Goal: Task Accomplishment & Management: Complete application form

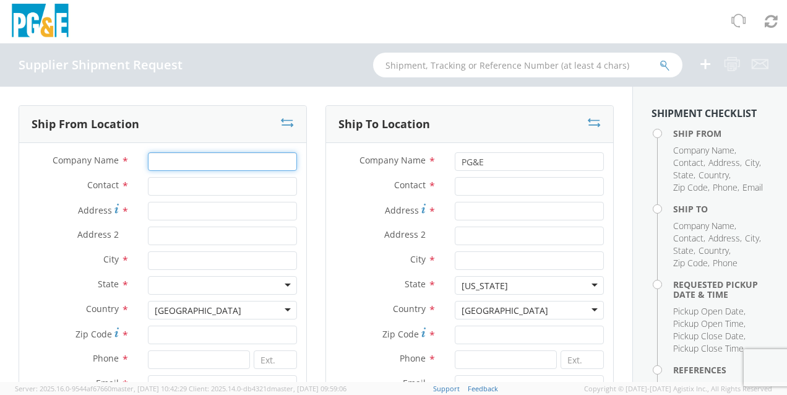
click at [165, 161] on input "Company Name *" at bounding box center [222, 161] width 149 height 19
type input "Protection Engineering"
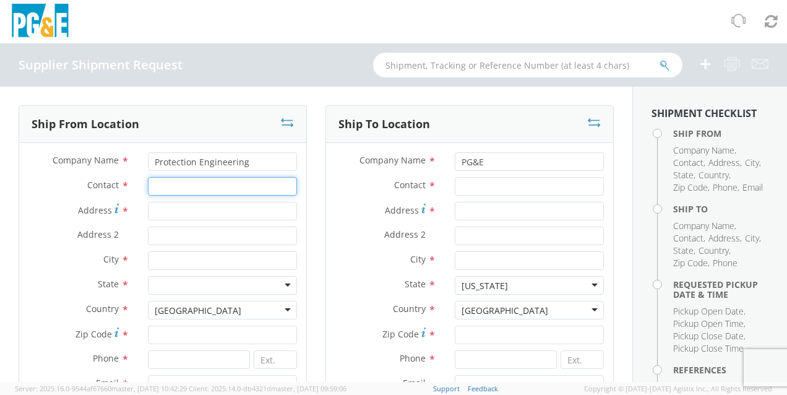
type input "R"
type input "Warehouse"
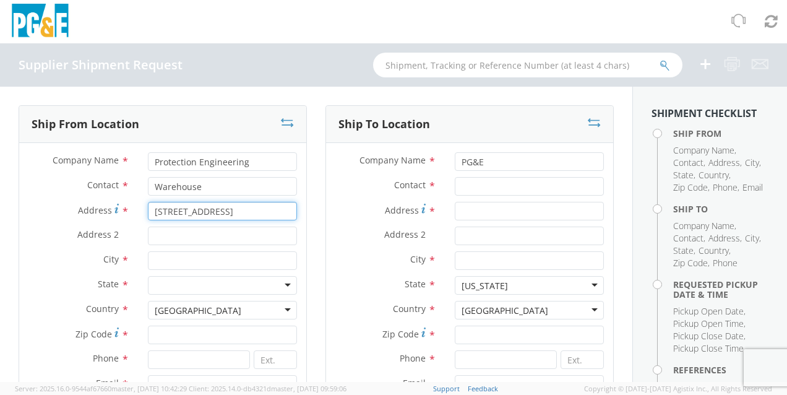
type input "2201 Harbor St"
type input "s"
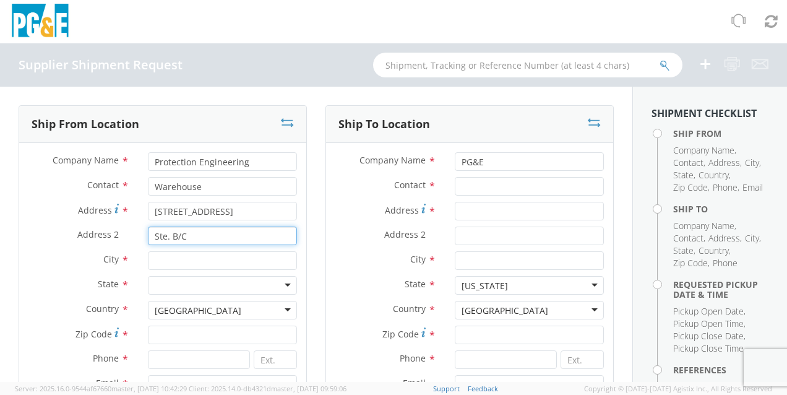
type input "Ste. B/C"
click at [232, 206] on input "2201 Harbor St" at bounding box center [222, 211] width 149 height 19
type input "2201 Harbor St."
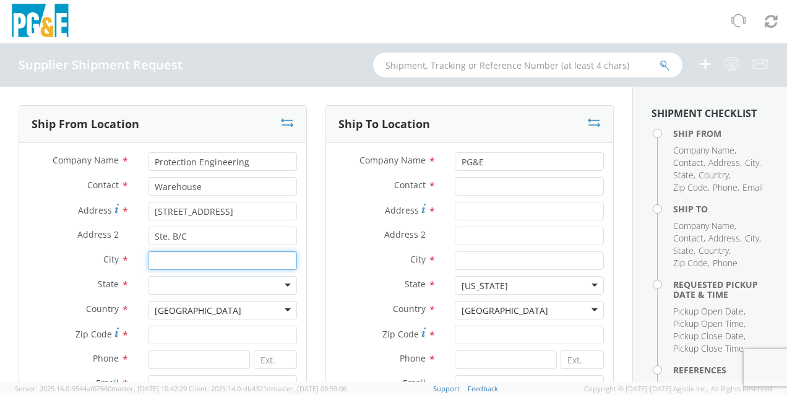
click at [208, 262] on input "City *" at bounding box center [222, 260] width 149 height 19
type input "[GEOGRAPHIC_DATA]"
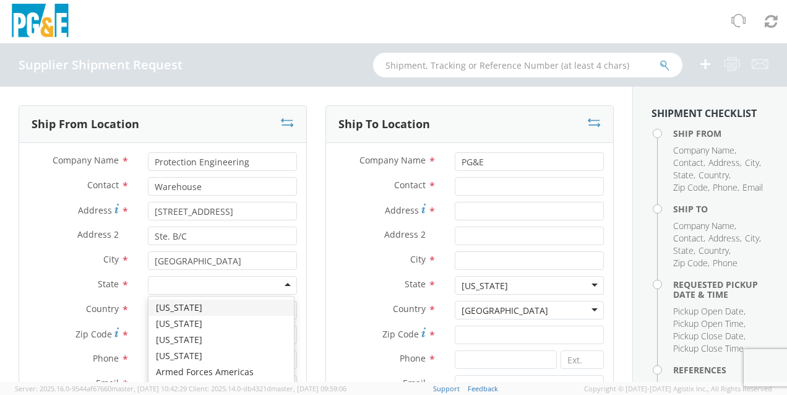
type input "C"
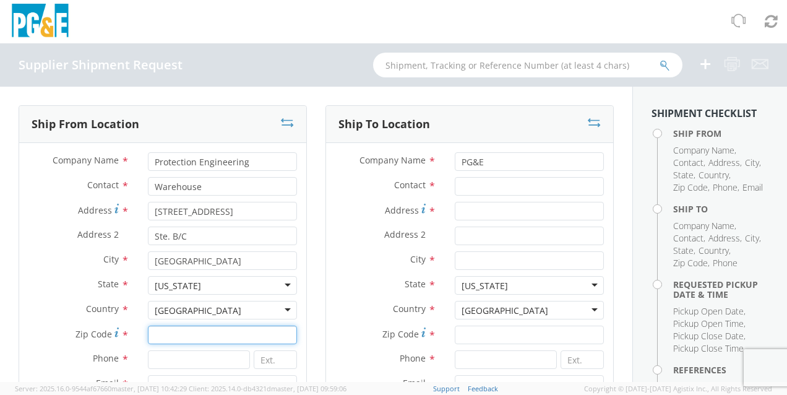
click at [173, 332] on input "Zip Code *" at bounding box center [222, 334] width 149 height 19
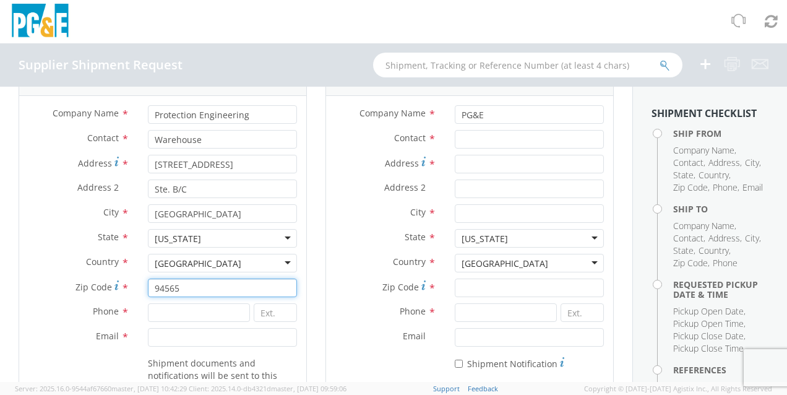
scroll to position [124, 0]
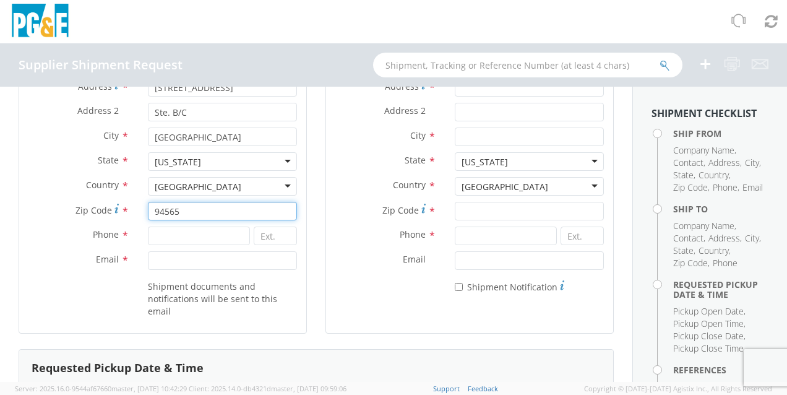
type input "94565"
click at [175, 234] on input at bounding box center [198, 235] width 101 height 19
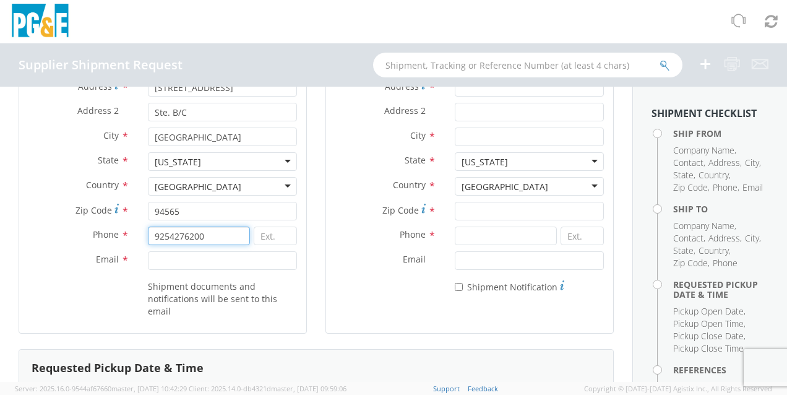
type input "9254276200"
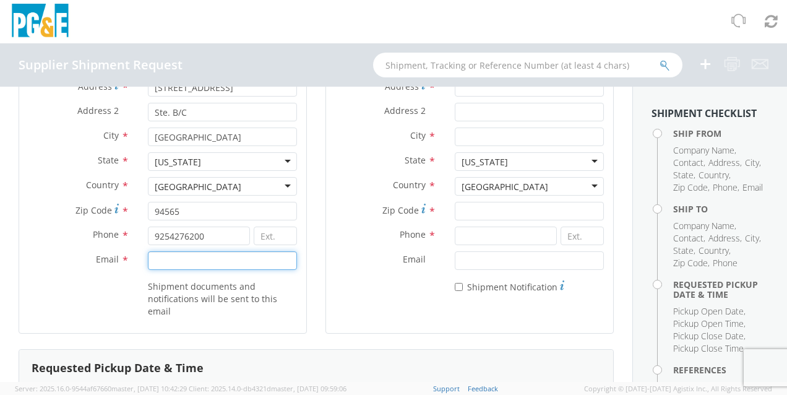
click at [237, 258] on input "Email *" at bounding box center [222, 260] width 149 height 19
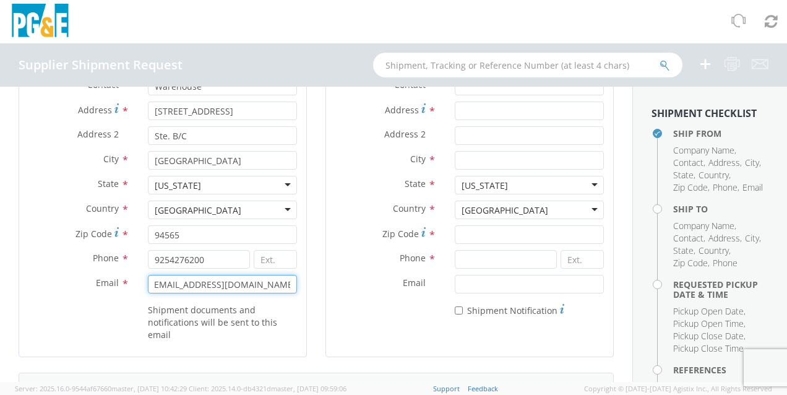
scroll to position [0, 0]
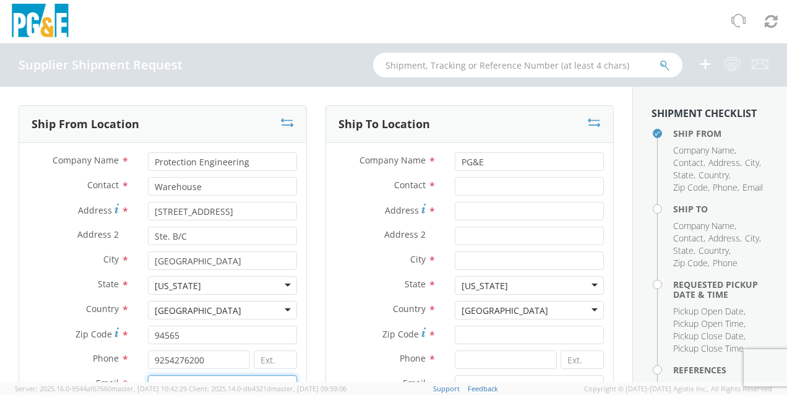
type input "[EMAIL_ADDRESS][DOMAIN_NAME]"
click at [513, 165] on input "PG&E" at bounding box center [529, 161] width 149 height 19
click at [517, 181] on input "Contact *" at bounding box center [529, 186] width 149 height 19
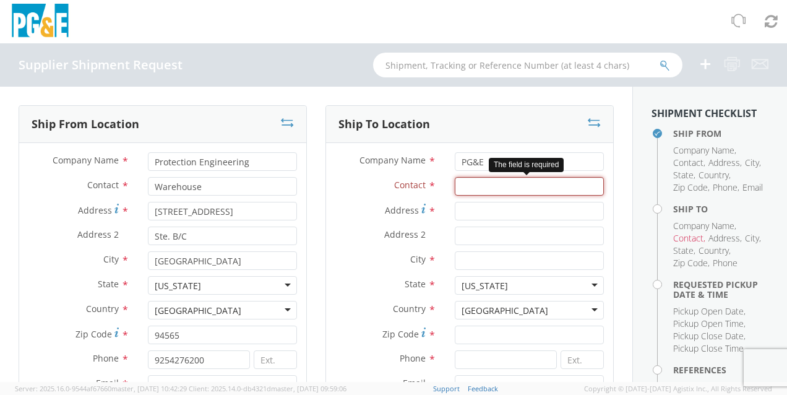
click at [540, 181] on input "Contact *" at bounding box center [529, 186] width 149 height 19
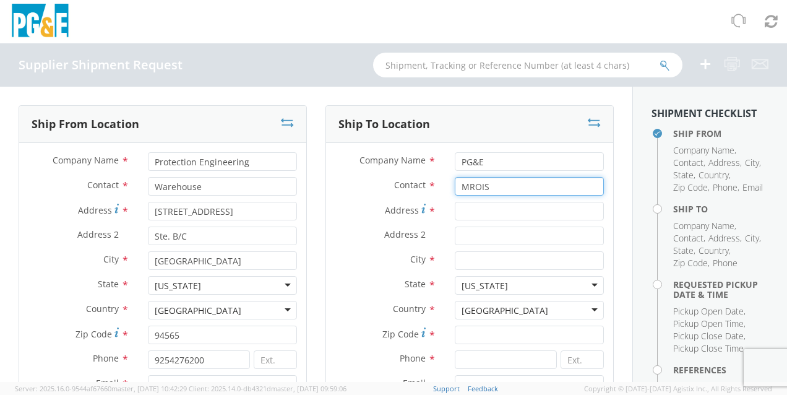
type input "MROIS"
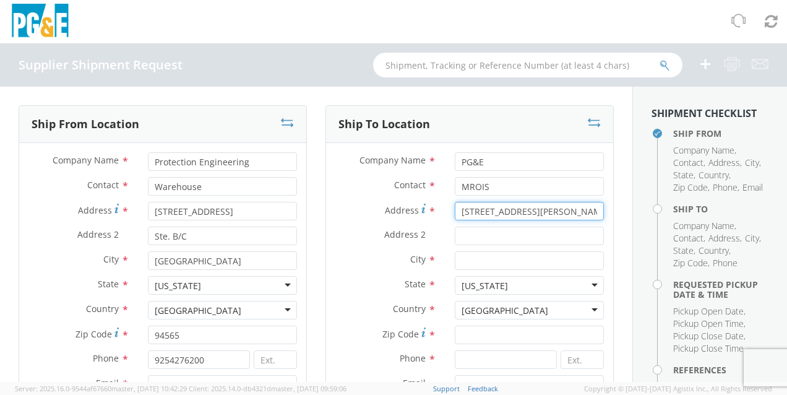
type input "2700 Maxwell Way"
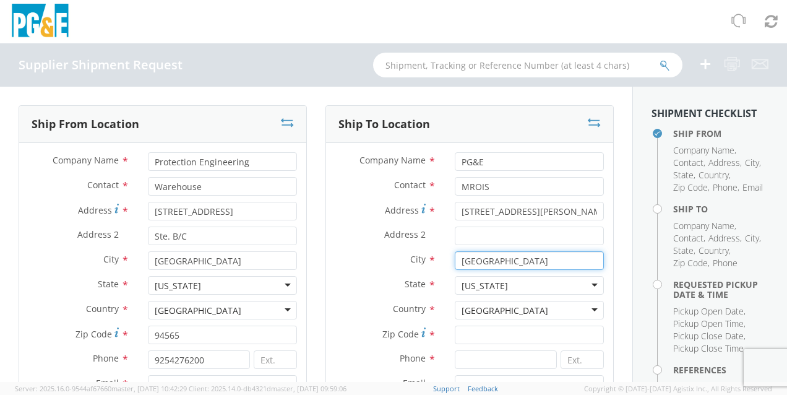
type input "Fairfield"
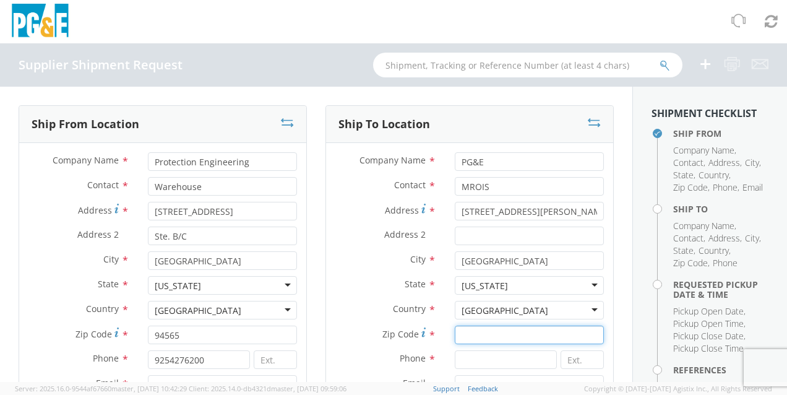
click at [518, 328] on input "Zip Code *" at bounding box center [529, 334] width 149 height 19
type input "94534"
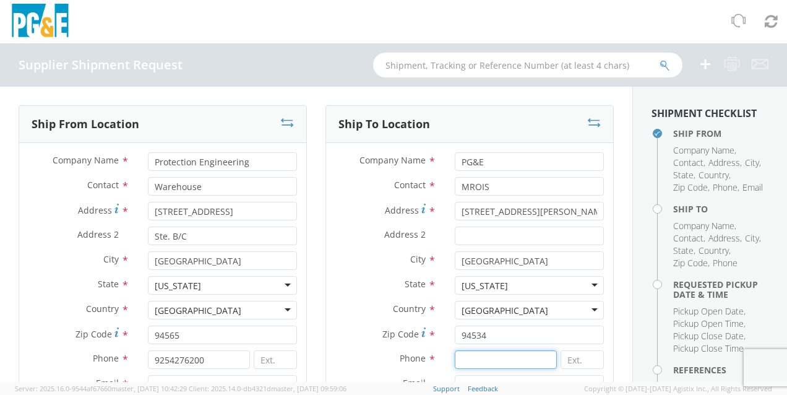
click at [474, 356] on input at bounding box center [505, 359] width 101 height 19
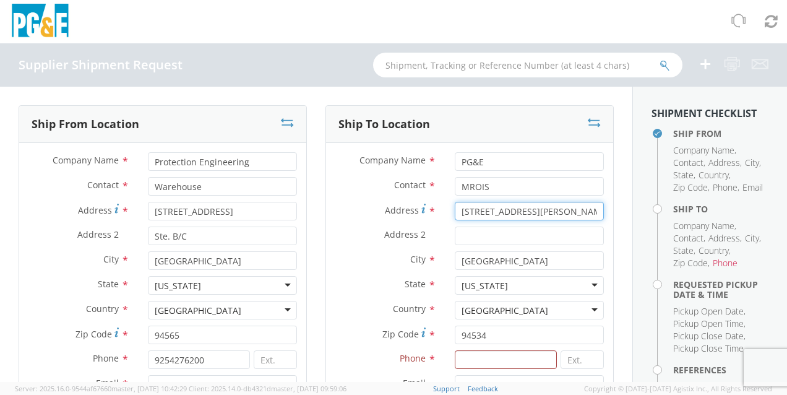
drag, startPoint x: 543, startPoint y: 210, endPoint x: 439, endPoint y: 194, distance: 105.2
click at [439, 194] on div "Company Name * PG&E Contact * MROIS Address * 2700 Maxwell Way Address 2 * City…" at bounding box center [469, 287] width 287 height 271
paste input "[STREET_ADDRESS]"
type input "[STREET_ADDRESS]"
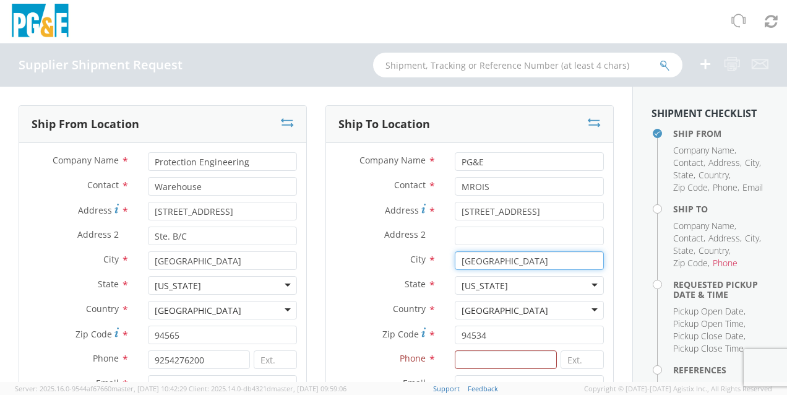
click at [478, 262] on input "Fairfield" at bounding box center [529, 260] width 149 height 19
paste input "[PERSON_NAME]"
type input "[PERSON_NAME]"
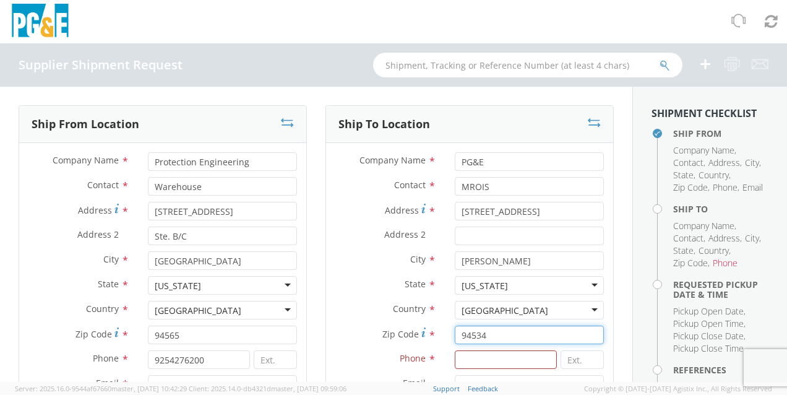
click at [462, 339] on input "94534" at bounding box center [529, 334] width 149 height 19
paste input "5616"
type input "95616"
click at [494, 354] on input at bounding box center [505, 359] width 101 height 19
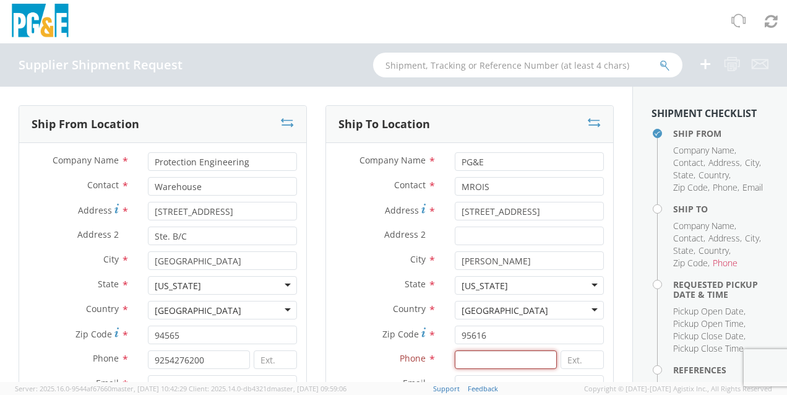
paste input "(800) 743-5000"
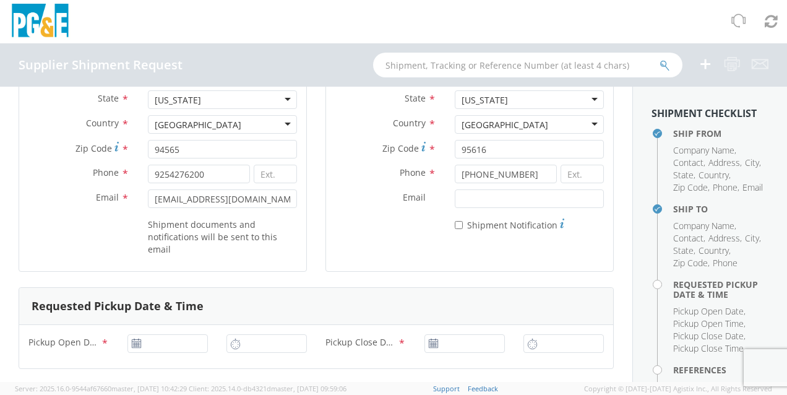
click at [547, 278] on div "Ship To Location Company Name * PG&E Contact * MROIS Address * 316 'L' Street A…" at bounding box center [469, 103] width 288 height 367
click at [492, 177] on input "(800) 743-5000" at bounding box center [505, 174] width 101 height 19
click at [476, 172] on input "(800) 7435000" at bounding box center [505, 174] width 101 height 19
click at [460, 178] on input "(8007435000" at bounding box center [505, 174] width 101 height 19
type input "8007435000"
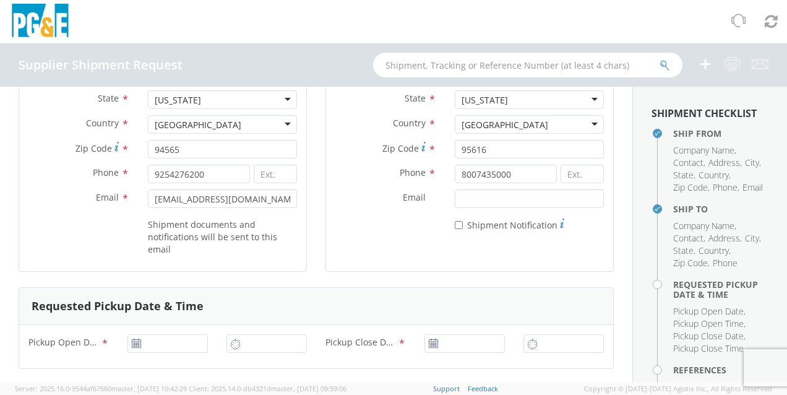
click at [415, 275] on div "Ship To Location Company Name * PG&E Contact * MROIS Address * 316 'L' Street A…" at bounding box center [469, 103] width 288 height 367
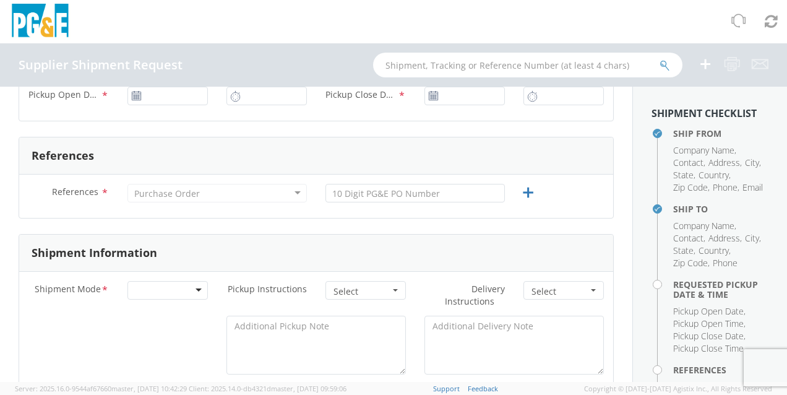
scroll to position [371, 0]
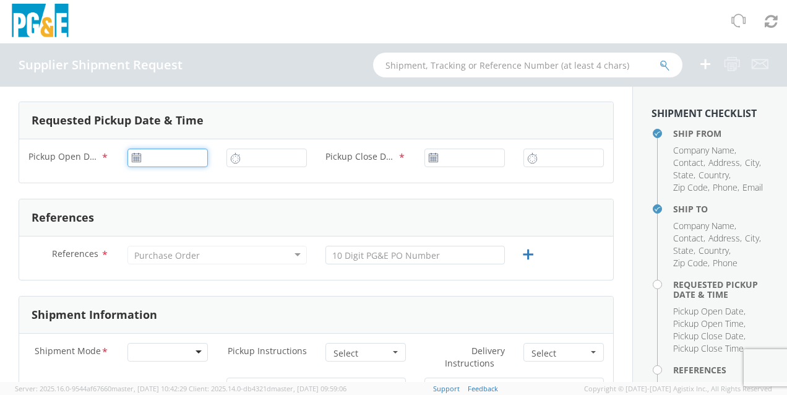
type input "[DATE]"
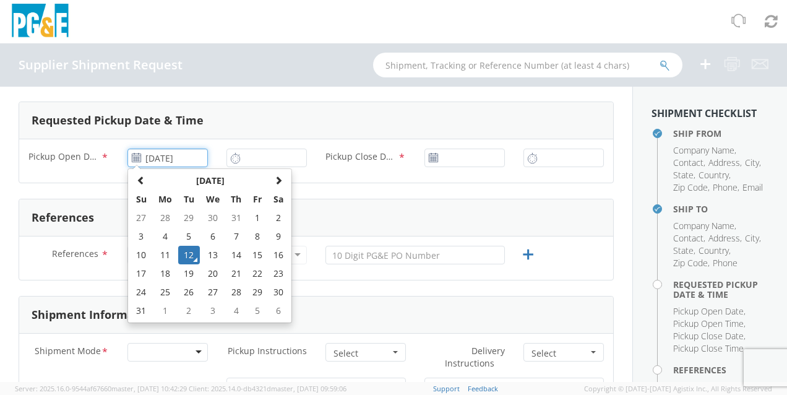
click at [128, 157] on input "[DATE]" at bounding box center [167, 157] width 80 height 19
click at [184, 257] on td "12" at bounding box center [189, 255] width 22 height 19
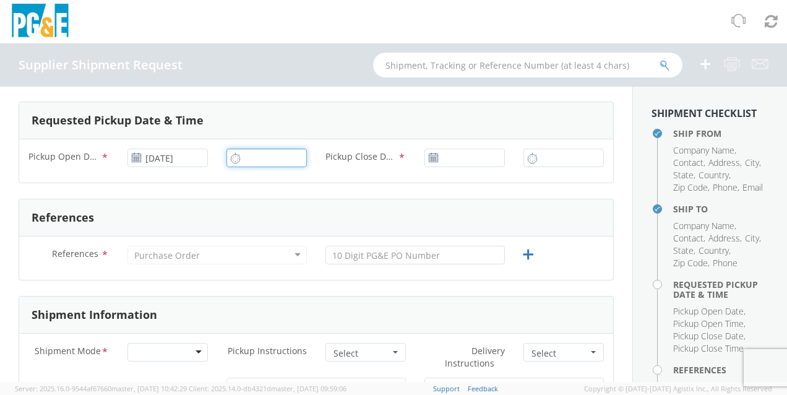
type input "9:00 AM"
click at [252, 150] on input "9:00 AM" at bounding box center [266, 157] width 80 height 19
type input "[DATE]"
click at [476, 150] on input "[DATE]" at bounding box center [464, 157] width 80 height 19
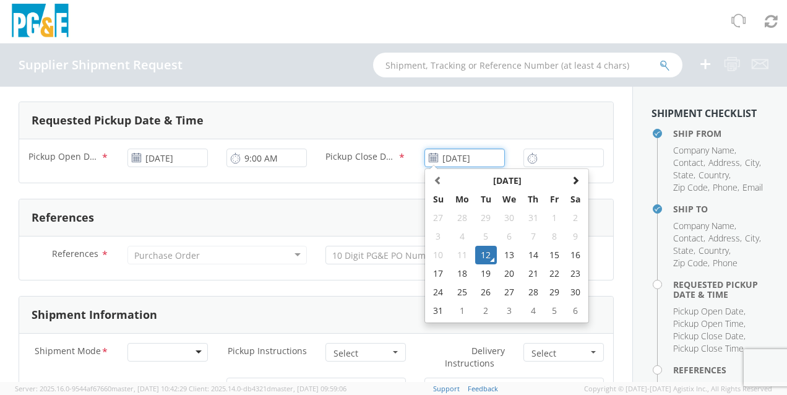
click at [477, 254] on td "12" at bounding box center [486, 255] width 22 height 19
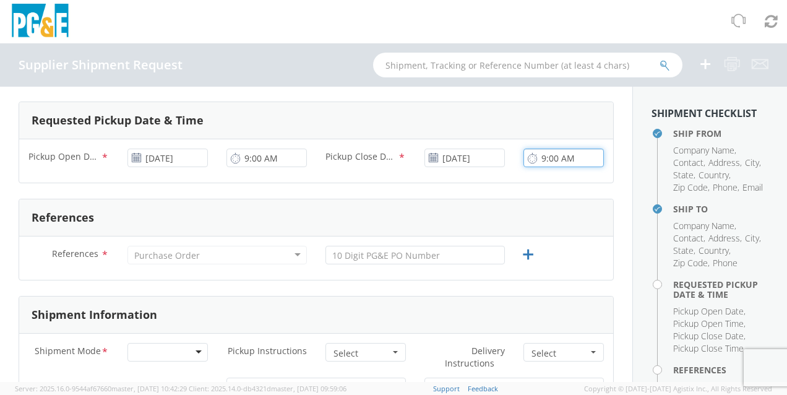
click at [533, 152] on input "9:00 AM" at bounding box center [563, 157] width 80 height 19
click at [581, 163] on input "15:00 AM" at bounding box center [563, 157] width 80 height 19
click at [539, 155] on input "15:00 AM" at bounding box center [563, 157] width 80 height 19
click at [569, 165] on input "03:00 AM" at bounding box center [563, 157] width 80 height 19
type input "3:00 PM"
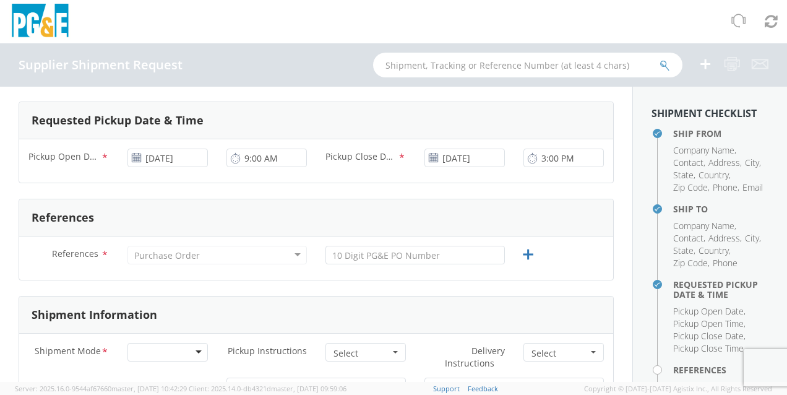
click at [289, 258] on div "Purchase Order" at bounding box center [216, 255] width 179 height 19
click at [289, 255] on div "Purchase Order" at bounding box center [216, 255] width 179 height 19
click at [260, 249] on div "Purchase Order" at bounding box center [216, 255] width 179 height 19
click at [290, 255] on div "Purchase Order" at bounding box center [216, 255] width 179 height 19
click at [292, 255] on div "Purchase Order" at bounding box center [216, 255] width 179 height 19
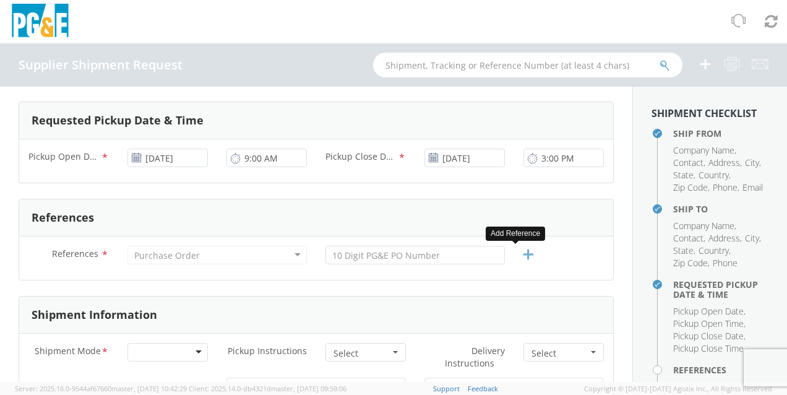
click at [520, 257] on icon at bounding box center [527, 254] width 15 height 15
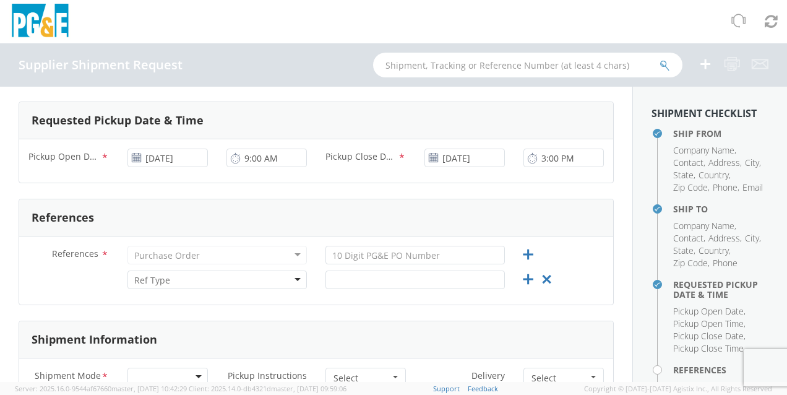
click at [298, 255] on div "Purchase Order" at bounding box center [216, 255] width 179 height 19
click at [391, 252] on input "text" at bounding box center [414, 255] width 179 height 19
paste input "3501416442"
type input "3501416442"
click at [295, 258] on div "Purchase Order" at bounding box center [216, 255] width 179 height 19
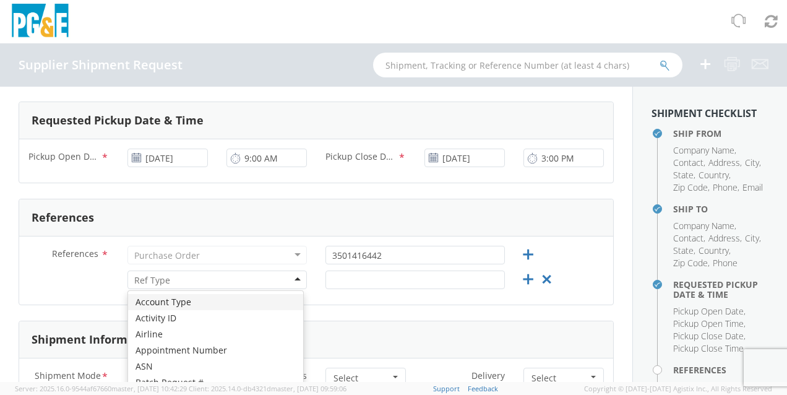
click at [289, 281] on div at bounding box center [216, 279] width 179 height 19
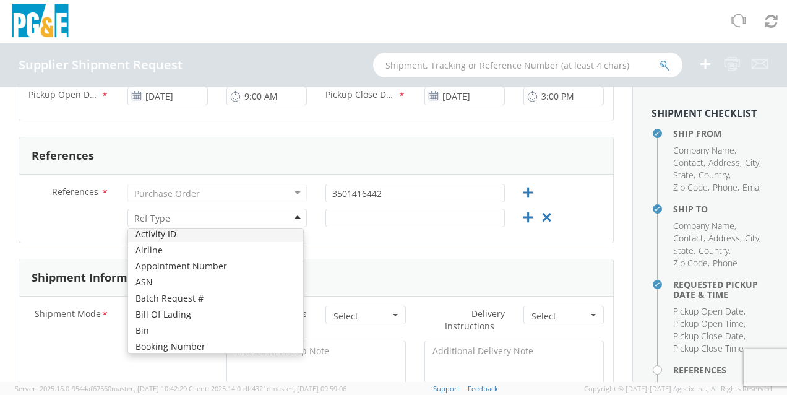
scroll to position [67, 0]
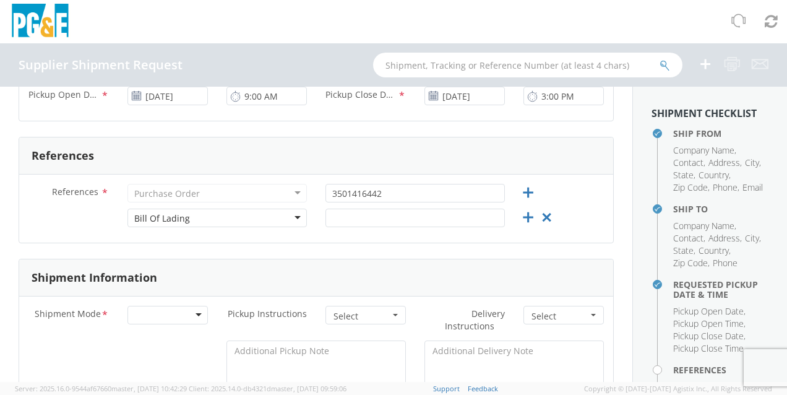
click at [290, 219] on div "Bill Of Lading" at bounding box center [216, 217] width 179 height 19
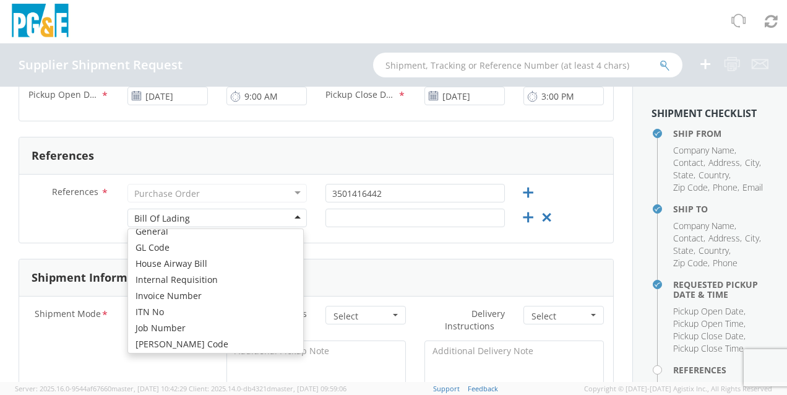
scroll to position [320, 0]
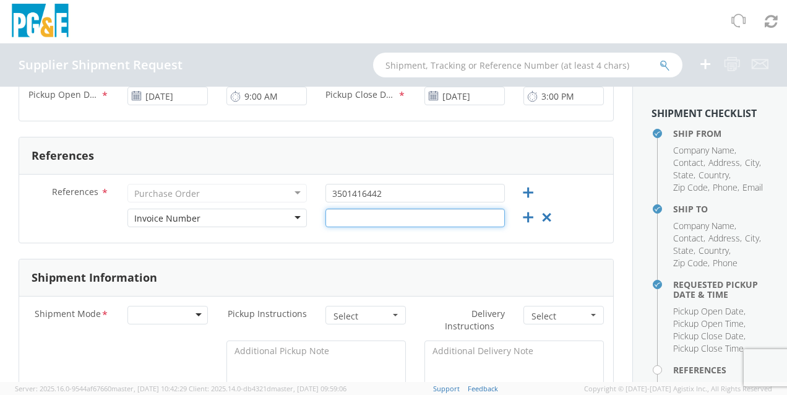
click at [359, 220] on input "text" at bounding box center [414, 217] width 179 height 19
paste input "15157S"
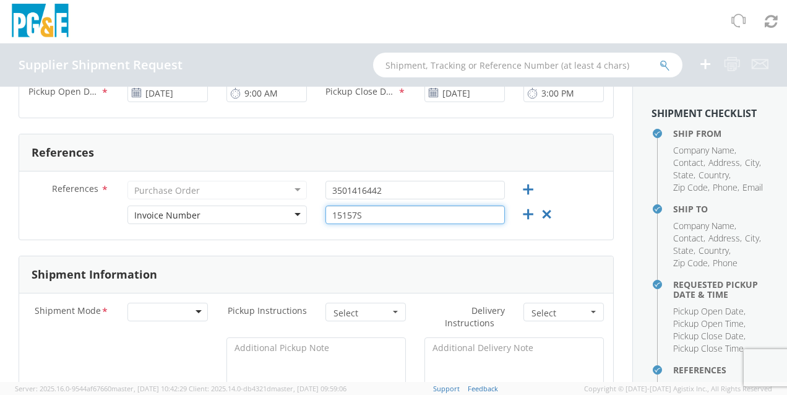
scroll to position [433, 0]
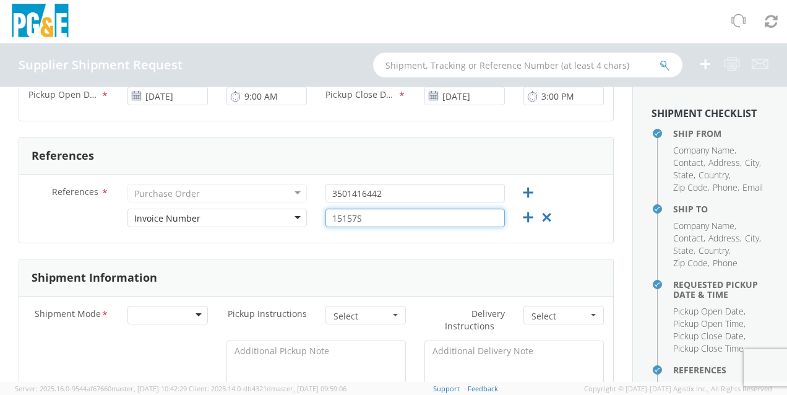
type input "15157S"
click at [199, 311] on div at bounding box center [167, 315] width 80 height 19
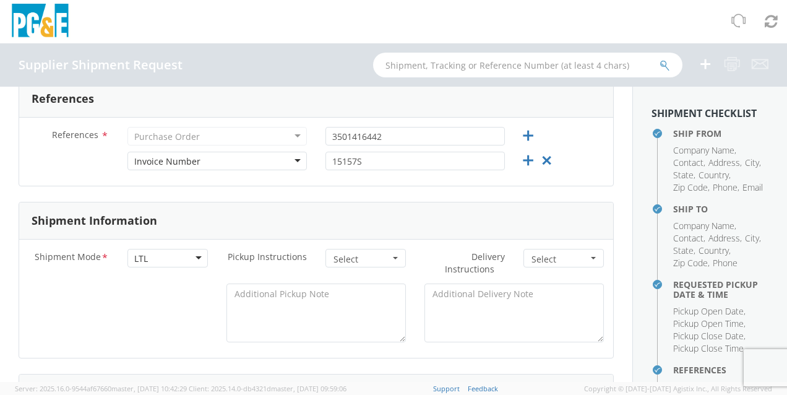
scroll to position [495, 0]
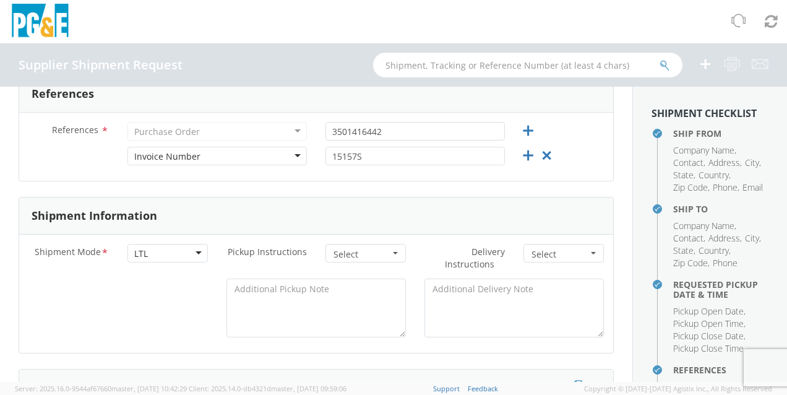
click at [383, 252] on span "Select" at bounding box center [361, 254] width 56 height 12
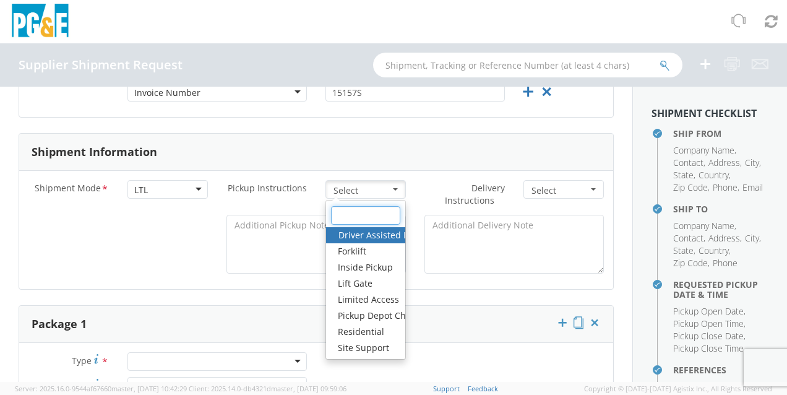
scroll to position [557, 0]
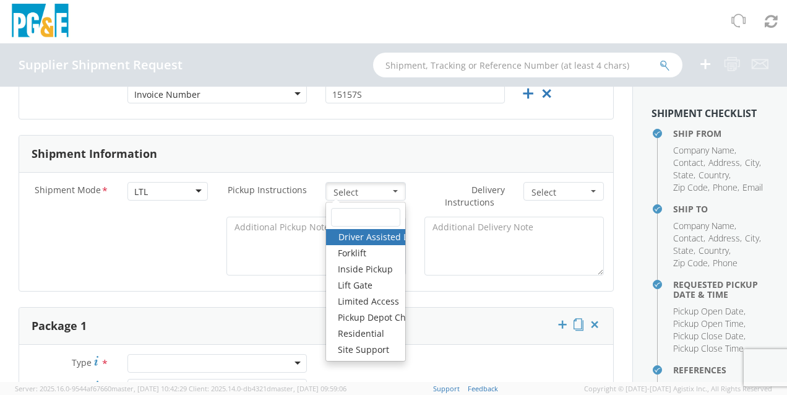
click at [400, 192] on div "Select Driver Assisted Loading Forklift Inside Pickup Lift Gate Limited Access …" at bounding box center [365, 191] width 99 height 19
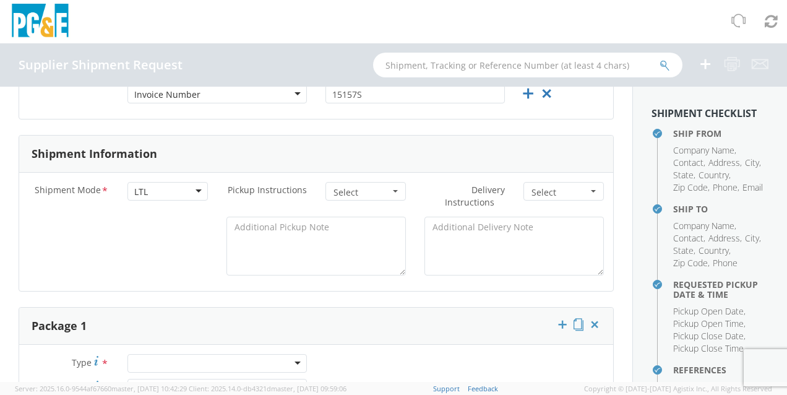
click at [383, 197] on span "Select" at bounding box center [361, 192] width 56 height 12
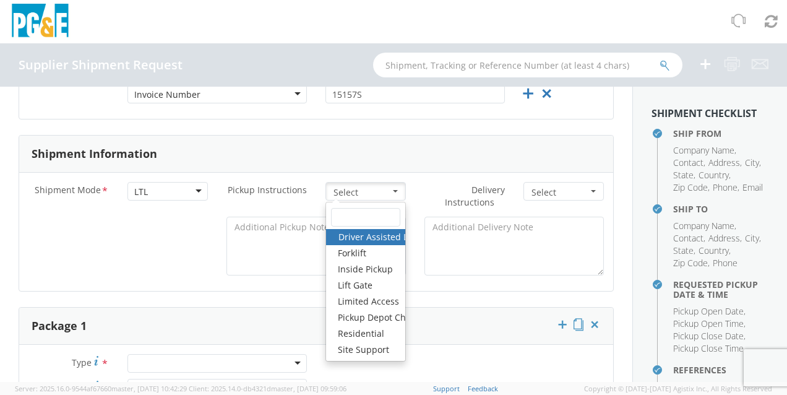
click at [377, 233] on link "Driver Assisted Loading" at bounding box center [365, 237] width 79 height 16
click at [377, 187] on span "Driver Assisted Loading" at bounding box center [361, 192] width 56 height 12
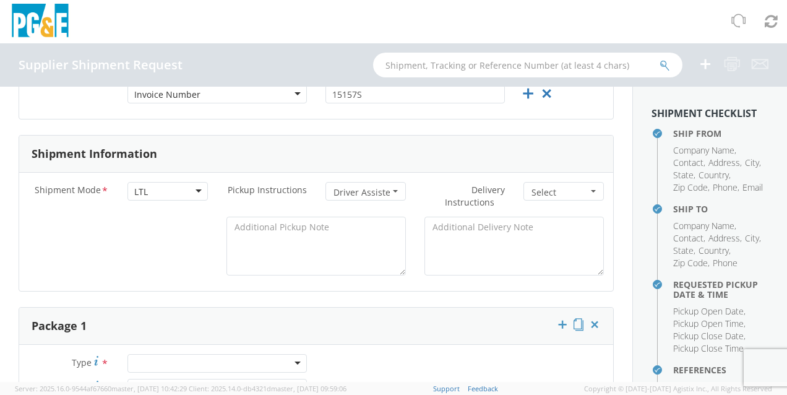
click at [384, 192] on button "Driver Assisted Loading Select" at bounding box center [365, 191] width 80 height 19
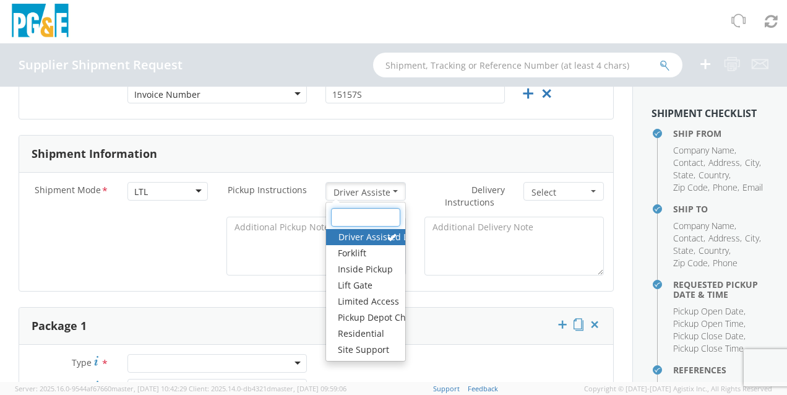
click at [339, 221] on input "text" at bounding box center [365, 217] width 69 height 19
click at [356, 216] on input "text" at bounding box center [365, 217] width 69 height 19
click at [351, 191] on span "Driver Assisted Loading" at bounding box center [361, 192] width 56 height 12
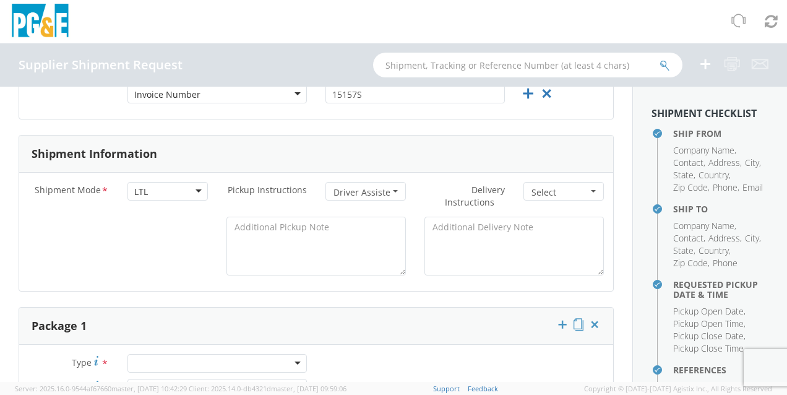
click at [351, 191] on span "Driver Assisted Loading" at bounding box center [361, 192] width 56 height 12
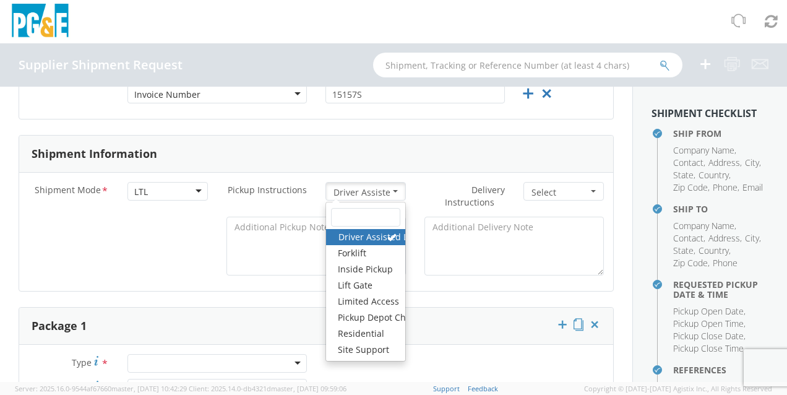
click at [546, 197] on span "Select" at bounding box center [559, 192] width 56 height 12
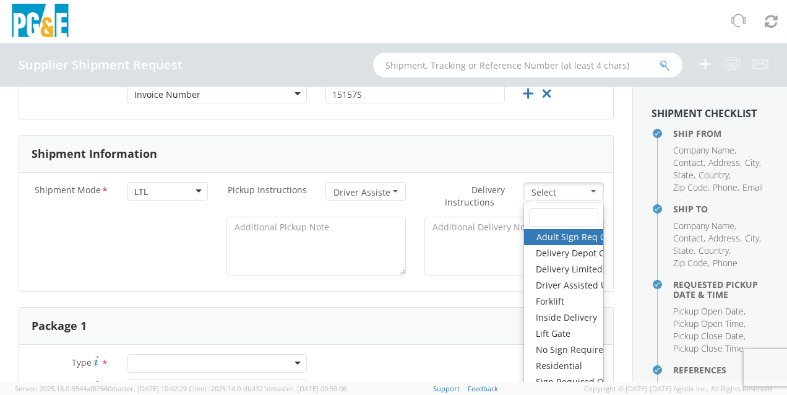
click at [390, 187] on button "Driver Assisted Loading Select" at bounding box center [365, 191] width 80 height 19
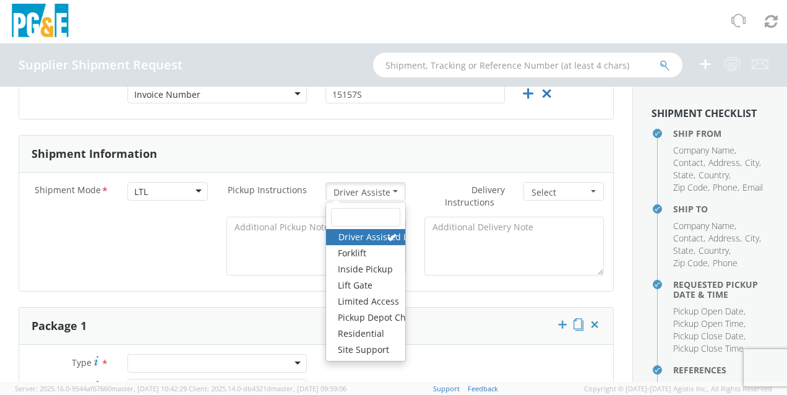
click at [161, 193] on div "LTL" at bounding box center [167, 191] width 80 height 19
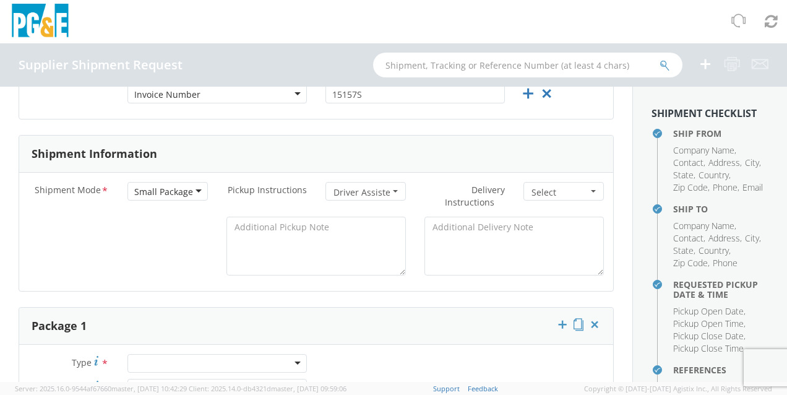
click at [196, 186] on div "Small Package" at bounding box center [167, 191] width 80 height 19
click at [176, 191] on div "TL" at bounding box center [167, 191] width 80 height 19
click at [384, 197] on button "Driver Assisted Loading Select" at bounding box center [365, 191] width 80 height 19
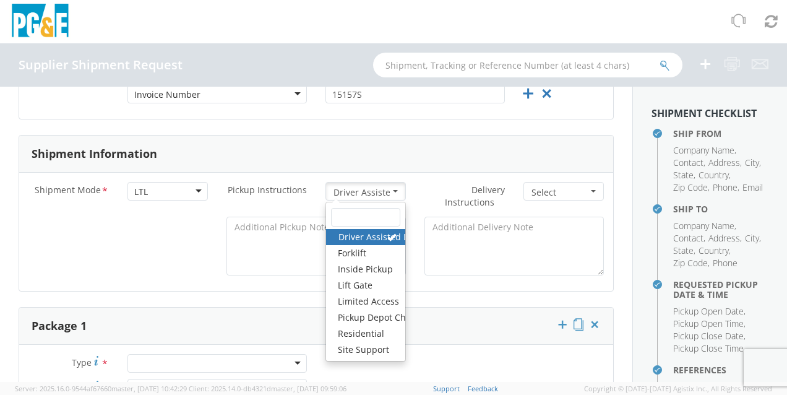
click at [387, 238] on span at bounding box center [391, 237] width 9 height 9
click at [459, 185] on label "Delivery Instructions *" at bounding box center [464, 196] width 99 height 28
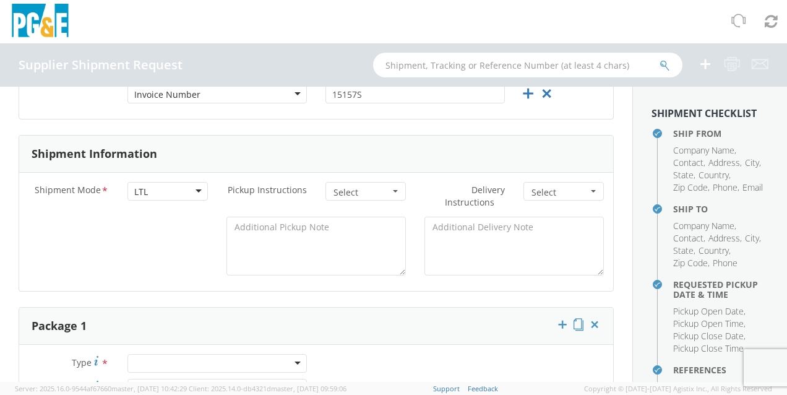
click at [557, 185] on button "Select" at bounding box center [563, 191] width 80 height 19
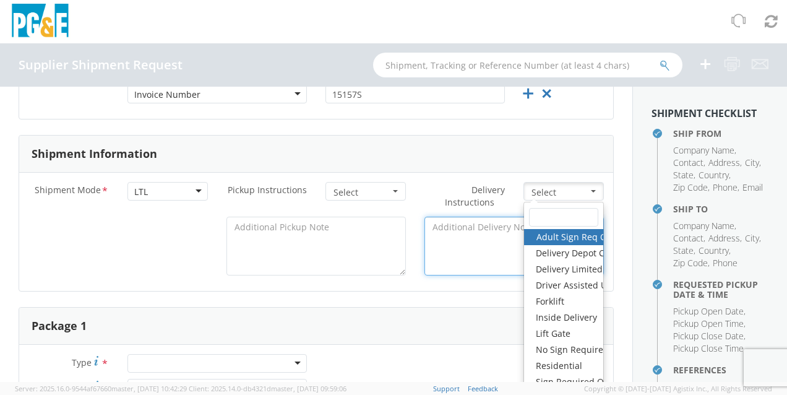
click at [424, 241] on textarea at bounding box center [513, 245] width 179 height 59
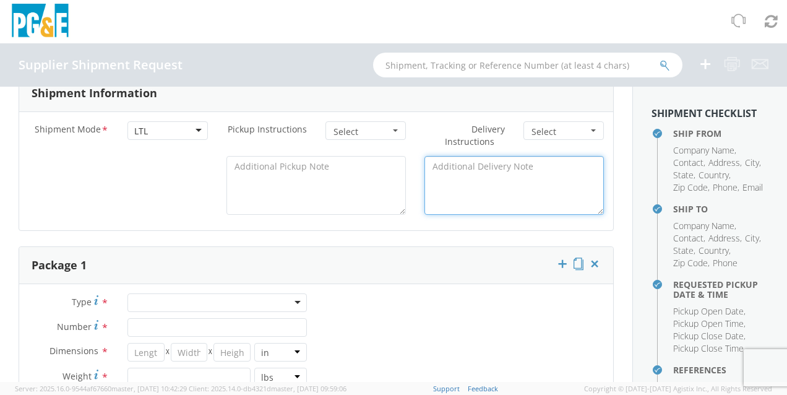
scroll to position [742, 0]
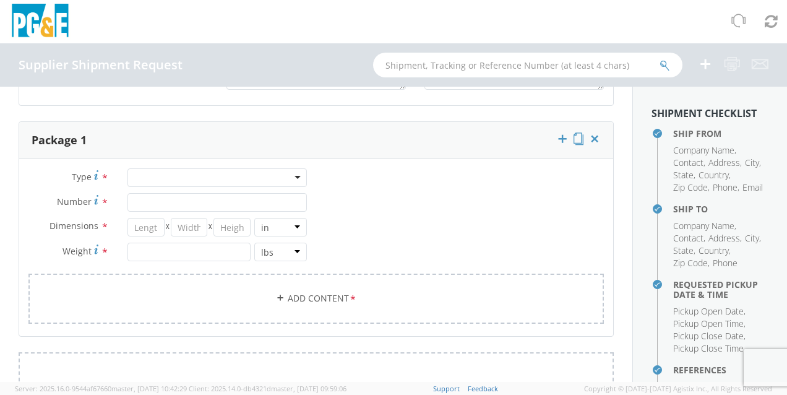
click at [156, 174] on div at bounding box center [216, 177] width 179 height 19
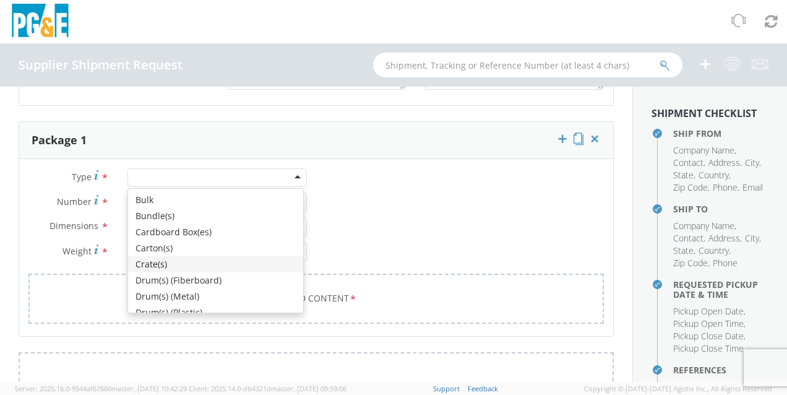
scroll to position [124, 0]
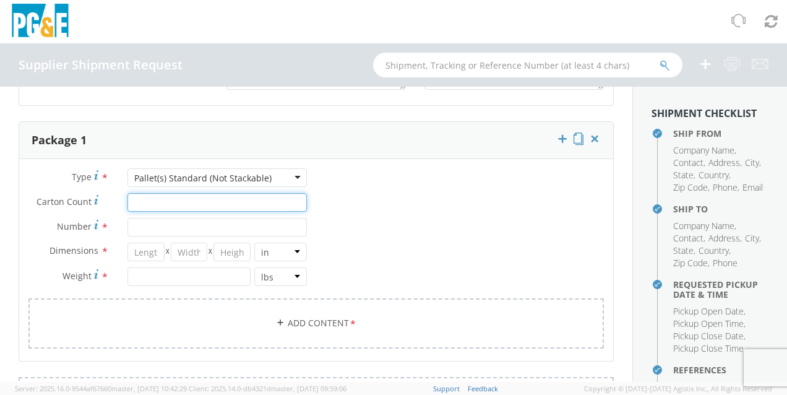
click at [262, 206] on input "Carton Count *" at bounding box center [216, 202] width 179 height 19
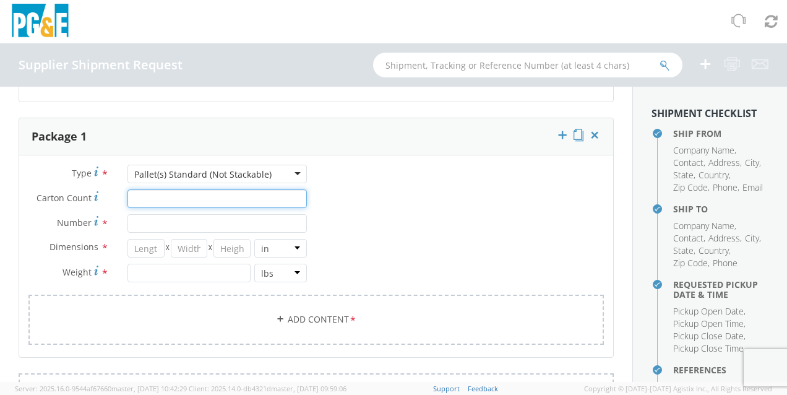
scroll to position [742, 0]
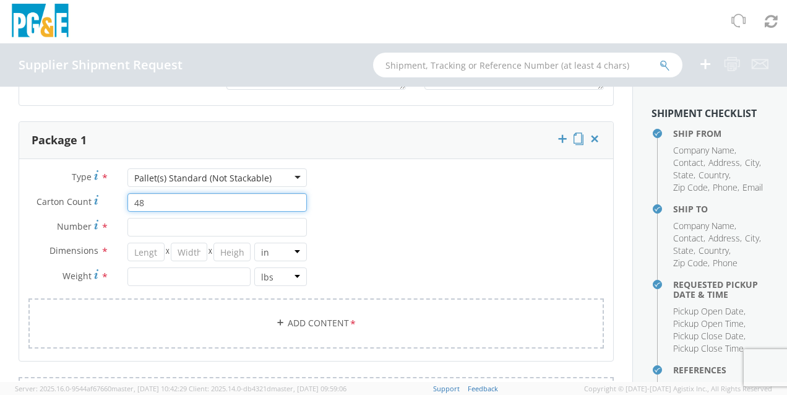
type input "48"
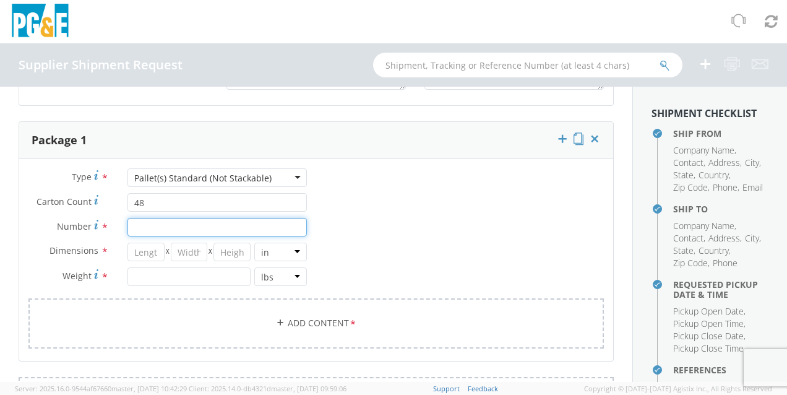
click at [192, 234] on input "Number *" at bounding box center [216, 227] width 179 height 19
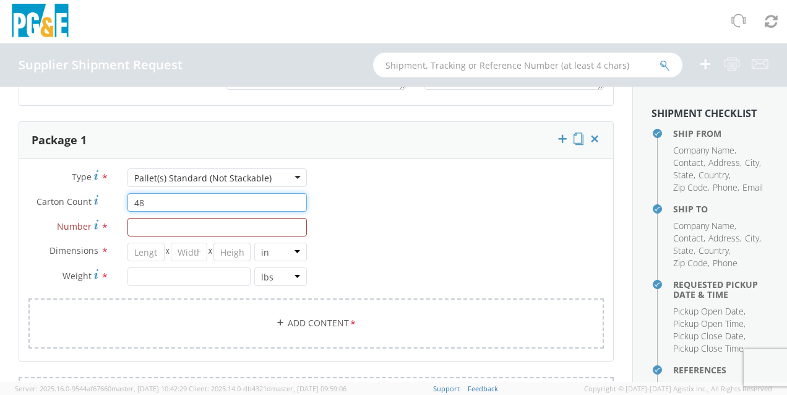
drag, startPoint x: 155, startPoint y: 200, endPoint x: 118, endPoint y: 194, distance: 37.6
click at [118, 194] on div "48" at bounding box center [217, 202] width 198 height 19
click at [184, 205] on input "48" at bounding box center [216, 202] width 179 height 19
drag, startPoint x: 155, startPoint y: 205, endPoint x: 74, endPoint y: 205, distance: 81.7
click at [74, 205] on div "Carton Count * 48" at bounding box center [167, 202] width 297 height 19
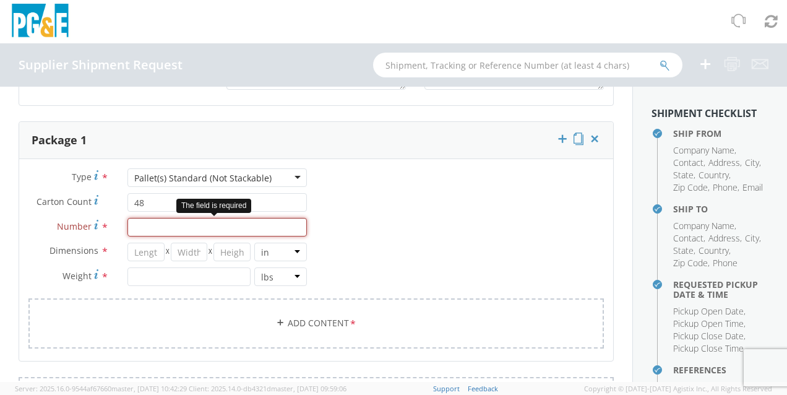
click at [173, 225] on input "Number *" at bounding box center [216, 227] width 179 height 19
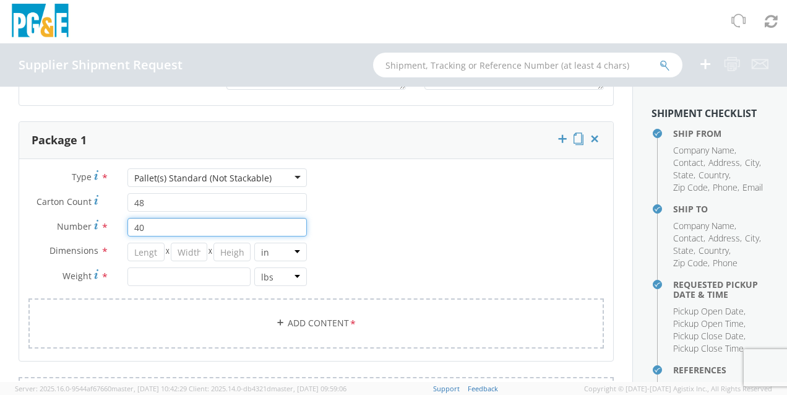
type input "4"
type input "48"
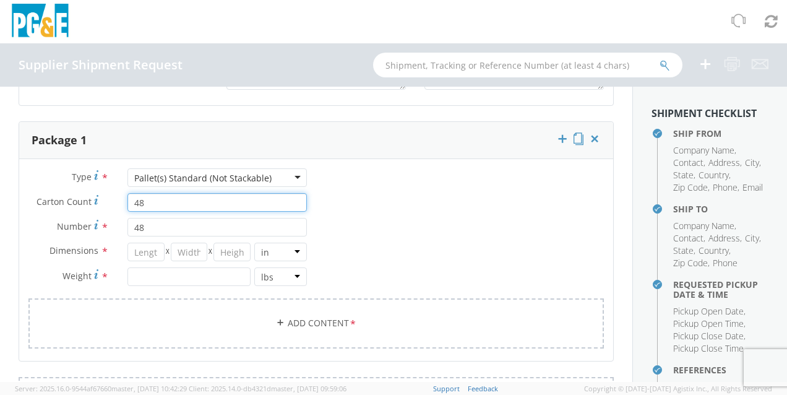
drag, startPoint x: 168, startPoint y: 202, endPoint x: 101, endPoint y: 204, distance: 66.9
click at [101, 204] on div "Carton Count * 48" at bounding box center [167, 202] width 297 height 19
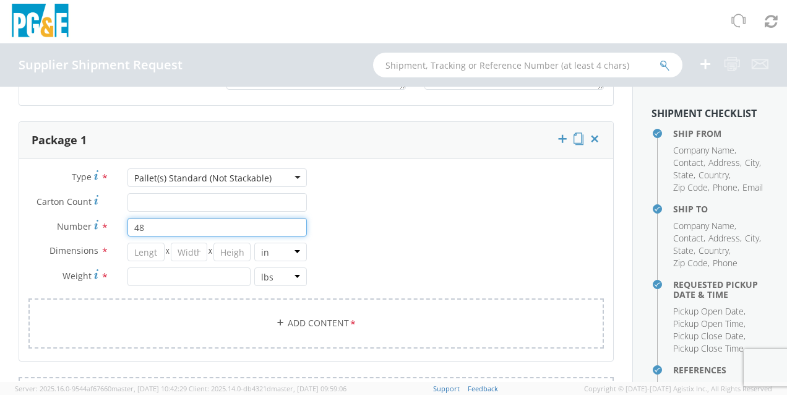
drag, startPoint x: 156, startPoint y: 231, endPoint x: 81, endPoint y: 226, distance: 75.6
click at [81, 226] on div "Number Number of packages of specified package type and dimensions * 48" at bounding box center [167, 227] width 297 height 19
type input "1"
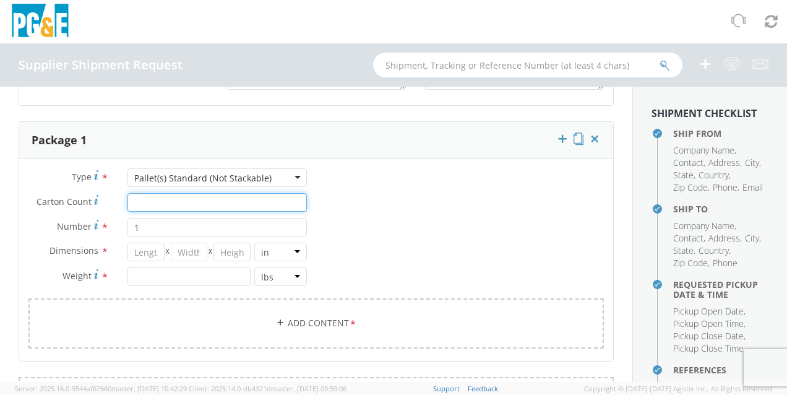
click at [160, 199] on input "Carton Count *" at bounding box center [216, 202] width 179 height 19
type input "48"
click at [140, 251] on input "number" at bounding box center [145, 251] width 37 height 19
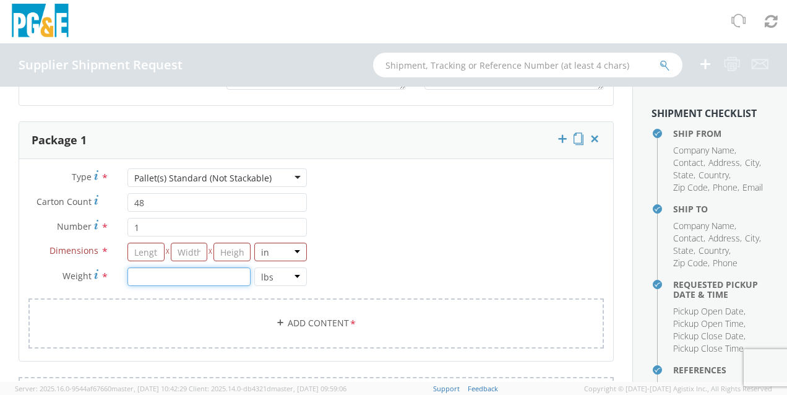
click at [176, 274] on input "number" at bounding box center [188, 276] width 123 height 19
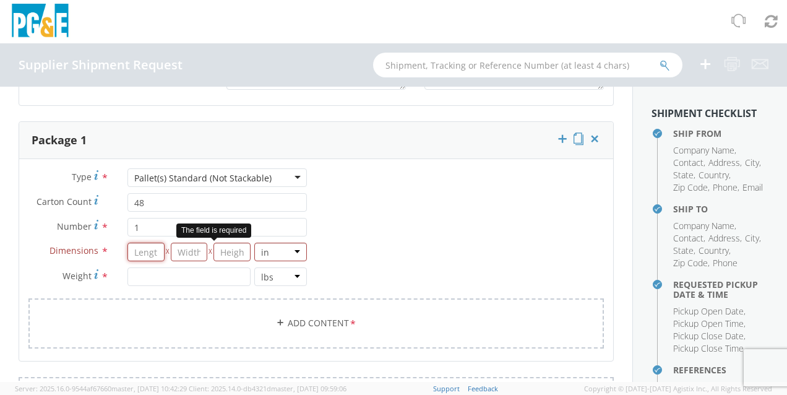
click at [133, 251] on input "number" at bounding box center [145, 251] width 37 height 19
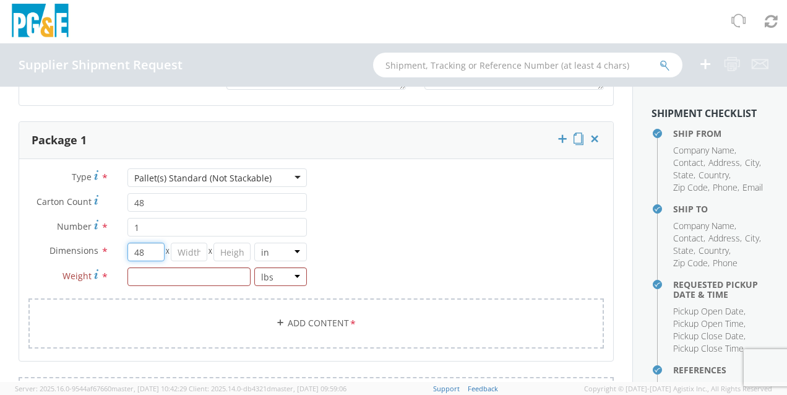
type input "48"
type input "46"
click at [168, 270] on input "number" at bounding box center [188, 276] width 123 height 19
click at [191, 277] on input "number" at bounding box center [188, 276] width 123 height 19
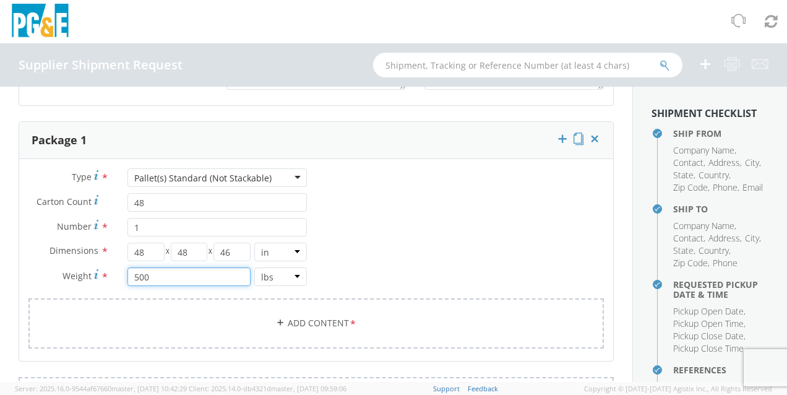
scroll to position [804, 0]
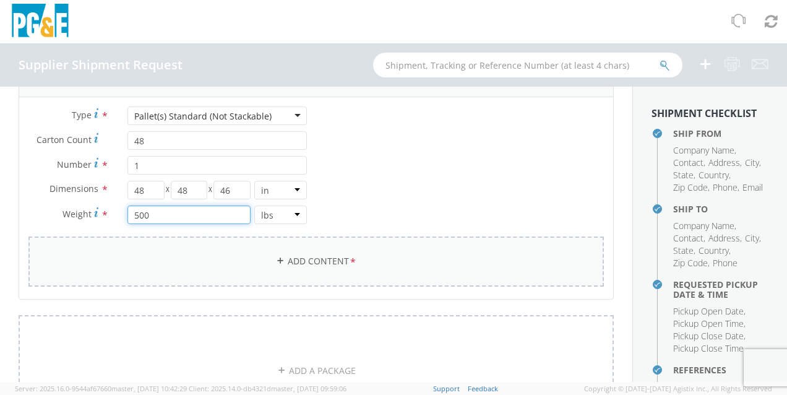
type input "500"
click at [271, 250] on link "Add Content *" at bounding box center [315, 261] width 575 height 50
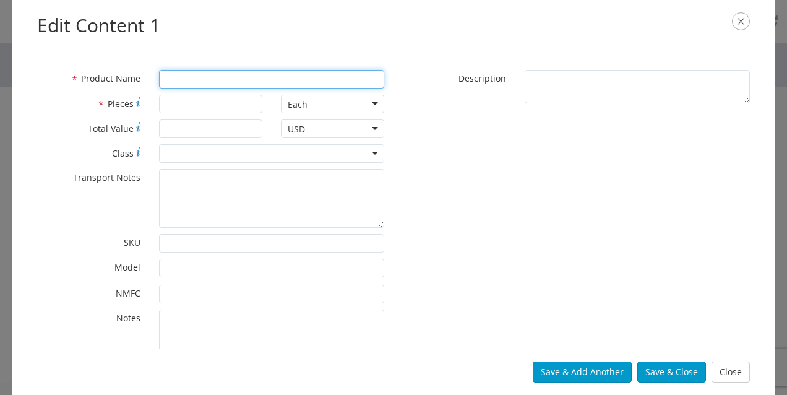
click at [195, 77] on input "* Product Name" at bounding box center [271, 79] width 225 height 19
type input "Farbertite"
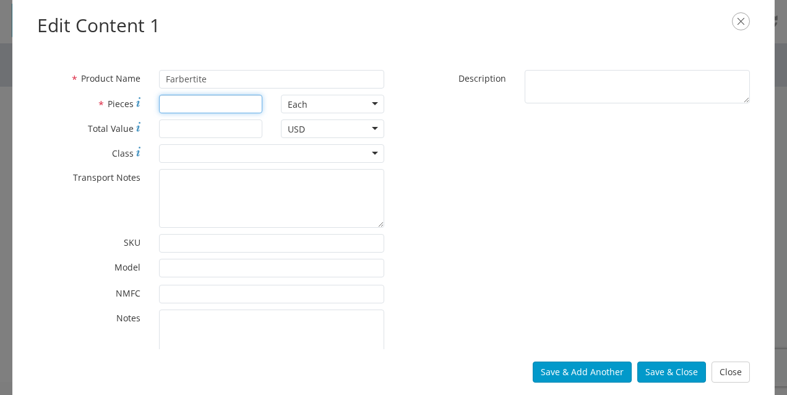
click at [210, 105] on input "* Pieces" at bounding box center [210, 104] width 103 height 19
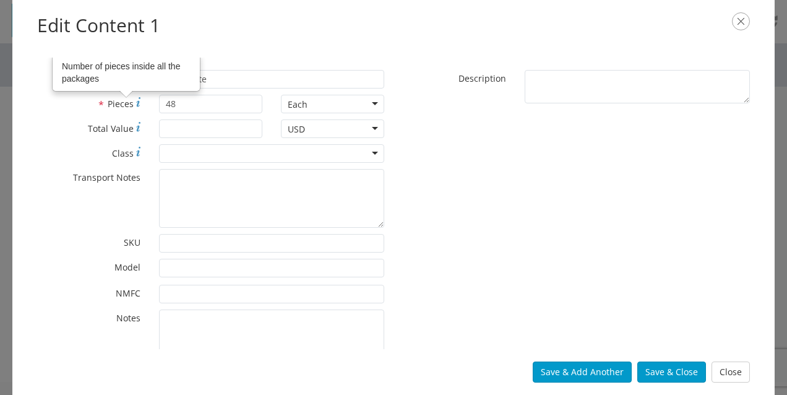
click at [136, 100] on icon at bounding box center [138, 102] width 4 height 10
click at [159, 100] on input "48" at bounding box center [210, 104] width 103 height 19
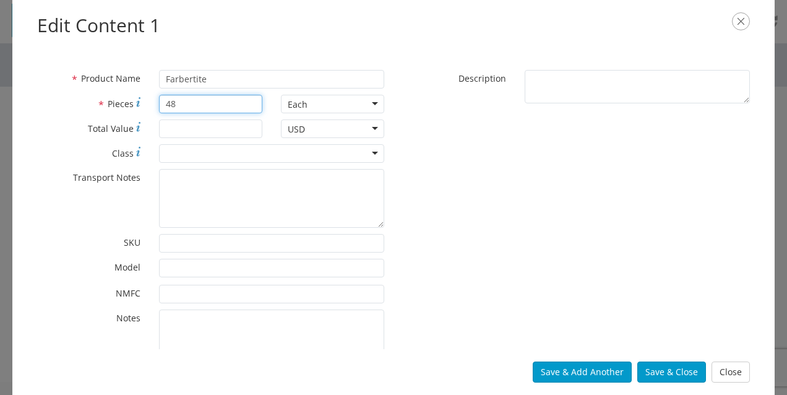
click at [231, 103] on input "48" at bounding box center [210, 104] width 103 height 19
drag, startPoint x: 231, startPoint y: 103, endPoint x: 135, endPoint y: 105, distance: 96.5
click at [137, 105] on div "* Pieces 48" at bounding box center [150, 104] width 244 height 19
type input "1"
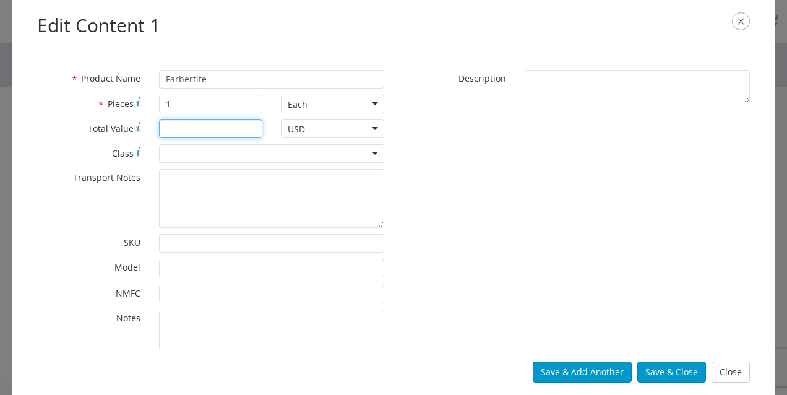
click at [212, 129] on input "* Total Value" at bounding box center [210, 128] width 103 height 19
click at [345, 160] on div at bounding box center [271, 153] width 225 height 19
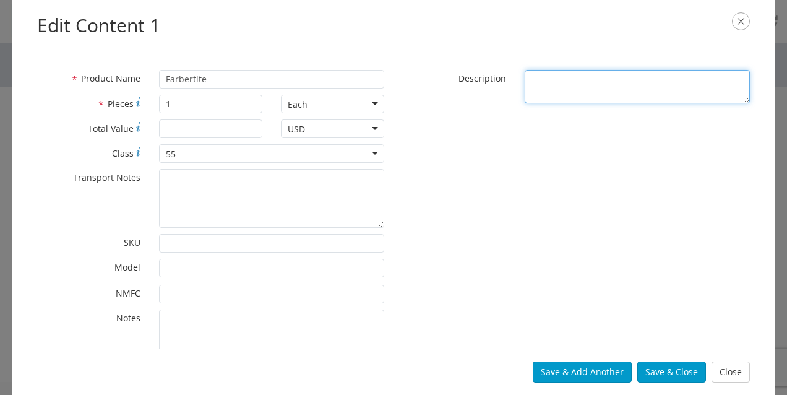
click at [628, 84] on textarea "* Description" at bounding box center [637, 87] width 225 height 34
click at [564, 83] on textarea "Coal Tar Emulsion in 5 gallon pails" at bounding box center [637, 87] width 225 height 34
click at [621, 80] on textarea "Coal Tar Emulsion in 5 gallon pails" at bounding box center [637, 87] width 225 height 34
click at [650, 79] on textarea "Coal Tar Emulsion in 5 Gallon pails" at bounding box center [637, 87] width 225 height 34
click at [602, 79] on textarea "Coal Tar Emulsion in 5 Gallon Pails" at bounding box center [637, 87] width 225 height 34
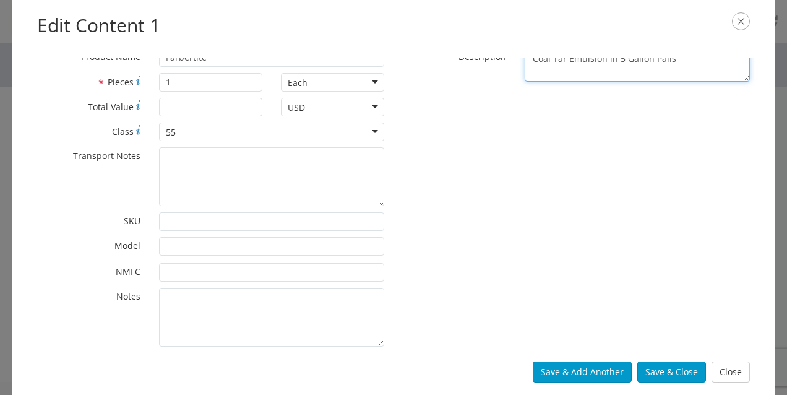
scroll to position [0, 0]
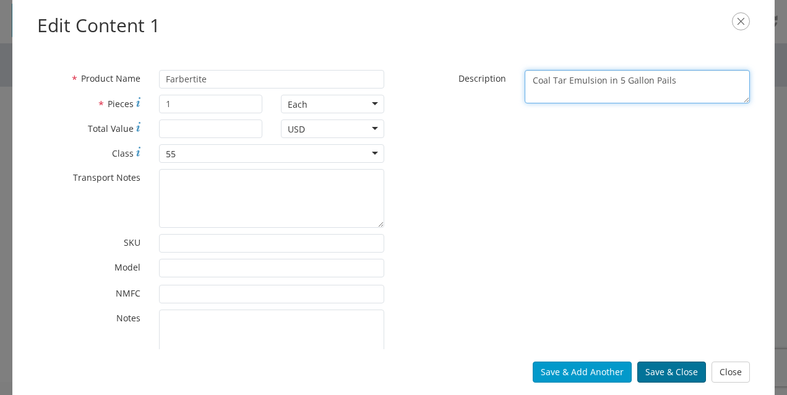
type textarea "Coal Tar Emulsion in 5 Gallon Pails"
click at [664, 372] on button "Save & Close" at bounding box center [671, 371] width 69 height 21
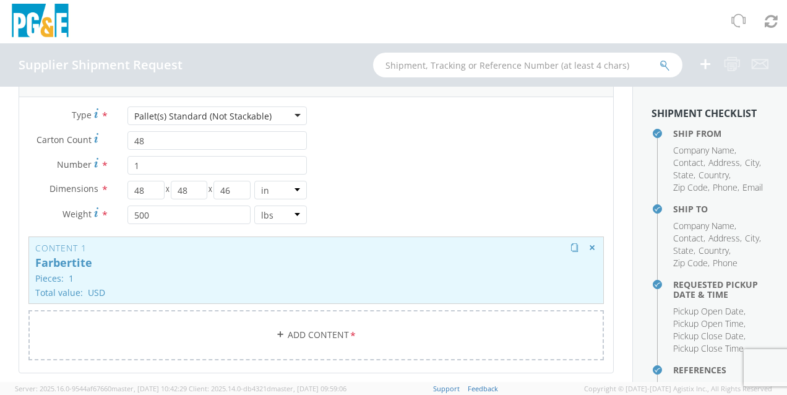
click at [48, 259] on p "Farbertite" at bounding box center [316, 263] width 562 height 12
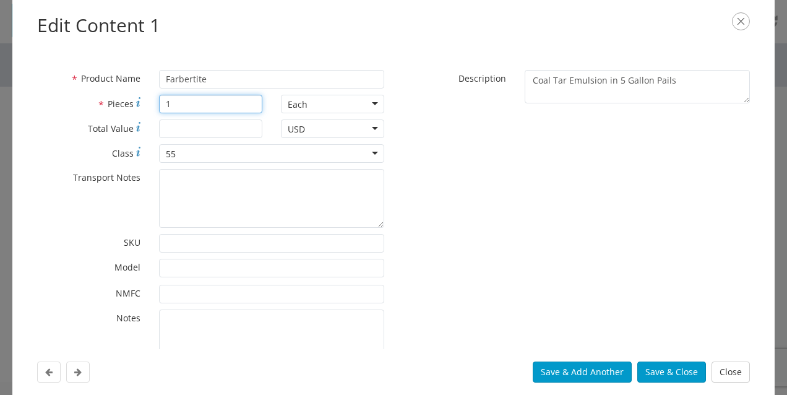
click at [223, 105] on input "1" at bounding box center [210, 104] width 103 height 19
drag, startPoint x: 223, startPoint y: 105, endPoint x: 90, endPoint y: 96, distance: 132.7
click at [90, 96] on div "* Pieces 1" at bounding box center [150, 104] width 244 height 19
click at [658, 364] on button "Save & Close" at bounding box center [671, 371] width 69 height 21
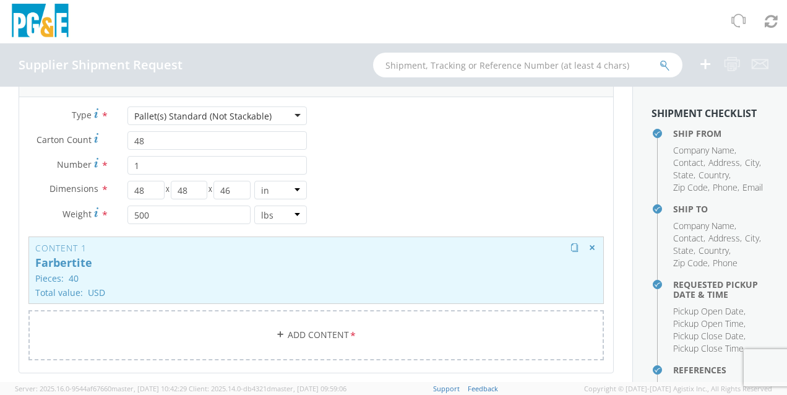
click at [82, 274] on p "Pieces: 40" at bounding box center [316, 277] width 562 height 9
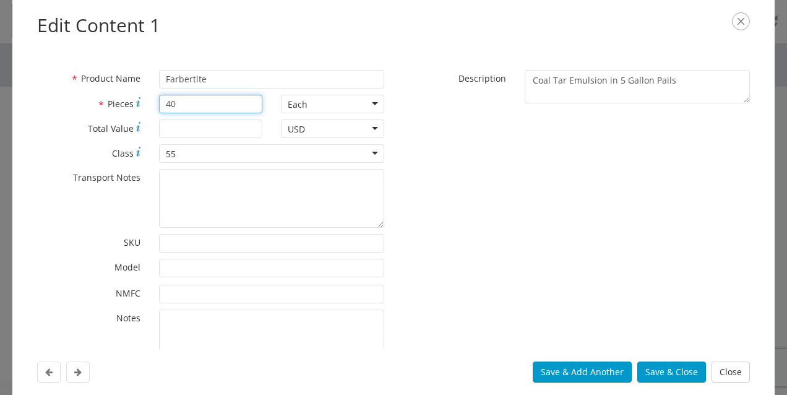
click at [198, 103] on input "40" at bounding box center [210, 104] width 103 height 19
type input "48"
click at [673, 367] on button "Save & Close" at bounding box center [671, 371] width 69 height 21
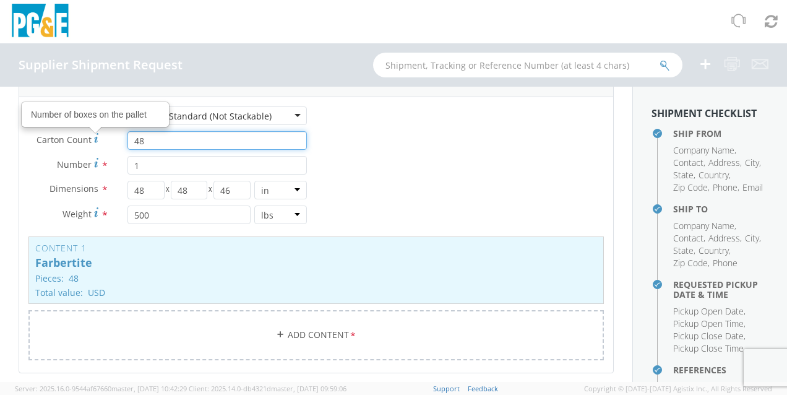
drag, startPoint x: 171, startPoint y: 143, endPoint x: 95, endPoint y: 138, distance: 75.6
click at [95, 138] on div "Carton Count Number of boxes on the pallet * 48" at bounding box center [167, 140] width 297 height 19
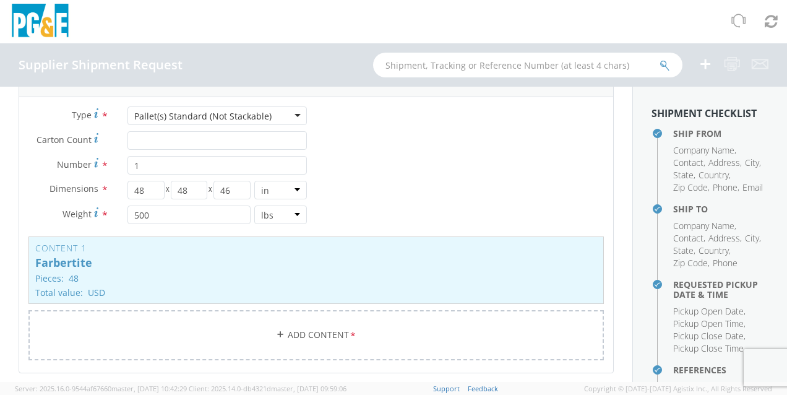
click at [415, 194] on div "Type * Pallet(s) Standard (Not Stackable) Pallet(s) Standard (Not Stackable) Bu…" at bounding box center [316, 240] width 594 height 269
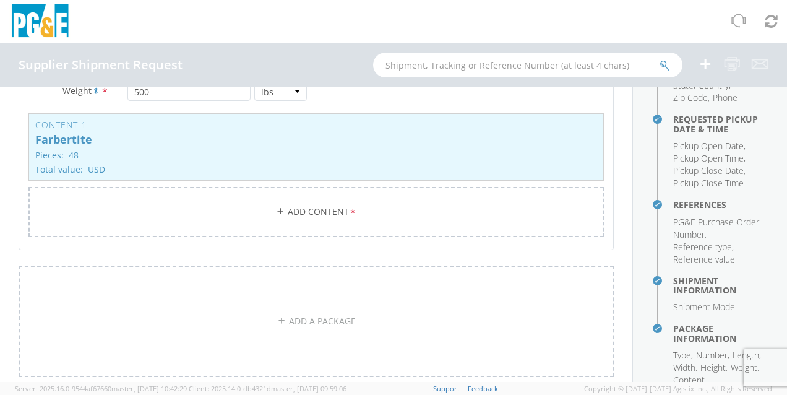
scroll to position [263, 0]
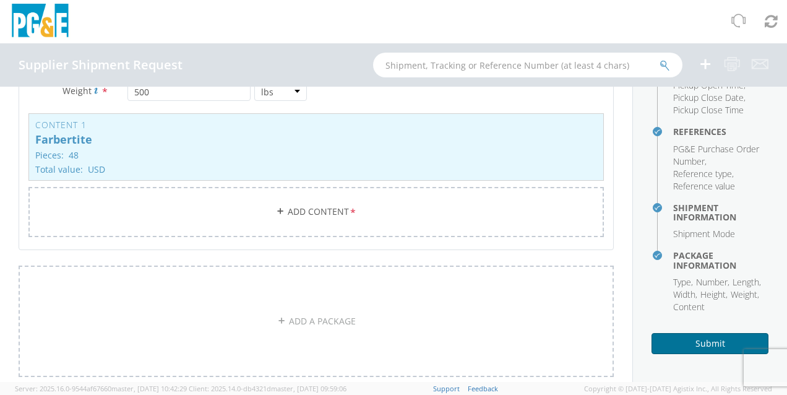
click at [687, 342] on button "Submit" at bounding box center [709, 343] width 117 height 21
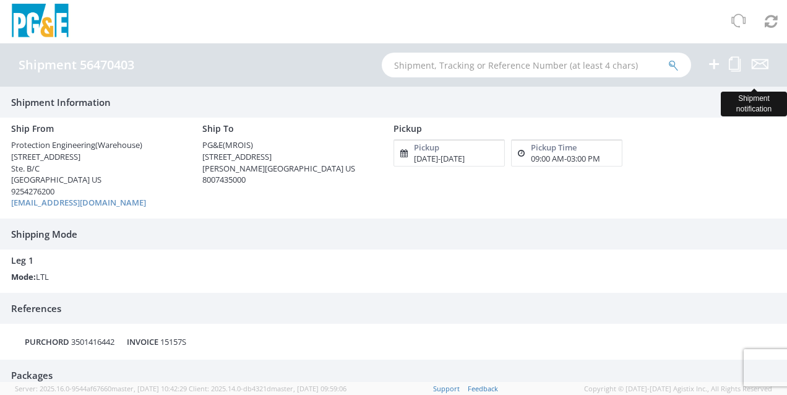
click at [763, 63] on icon at bounding box center [760, 63] width 17 height 15
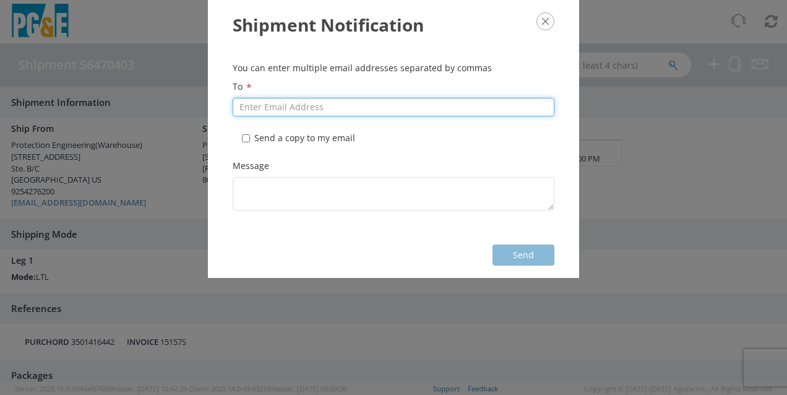
click at [259, 115] on input "To *" at bounding box center [394, 107] width 322 height 19
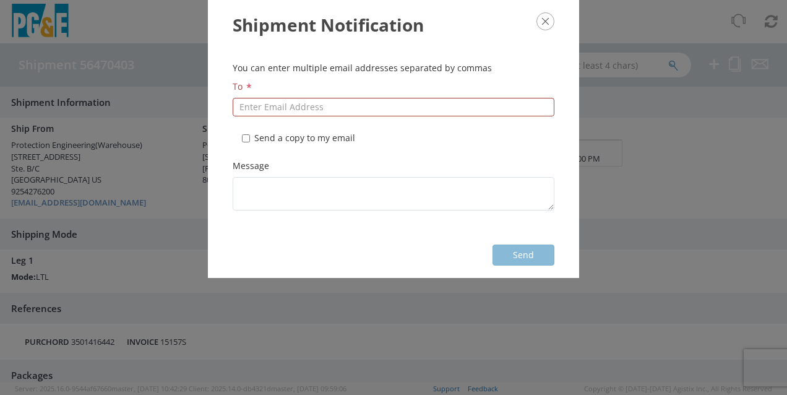
click at [542, 20] on icon "button" at bounding box center [545, 21] width 18 height 18
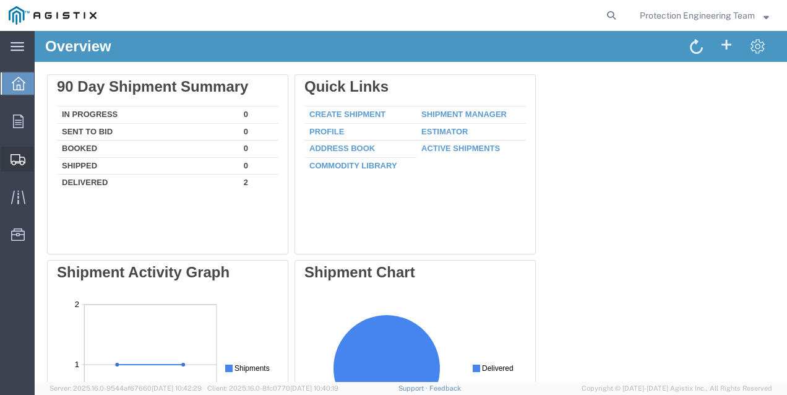
click at [0, 0] on span "Create Shipment" at bounding box center [0, 0] width 0 height 0
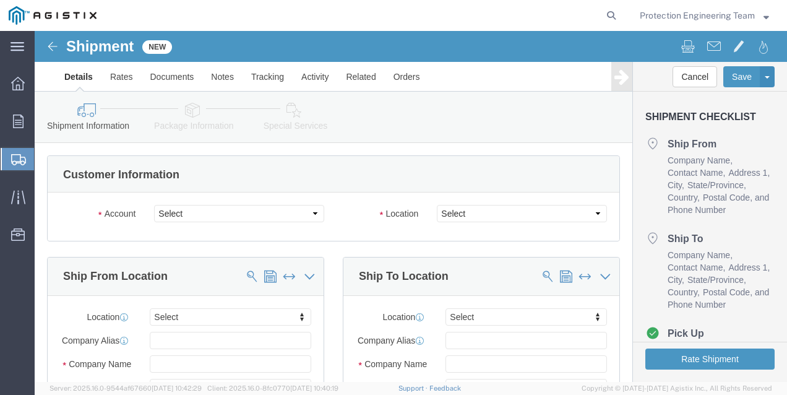
select select
click select "Select [PERSON_NAME] Inc / Protection Engineering Supply PG&E"
select select "9596"
click select "Select [PERSON_NAME] Inc / Protection Engineering Supply PG&E"
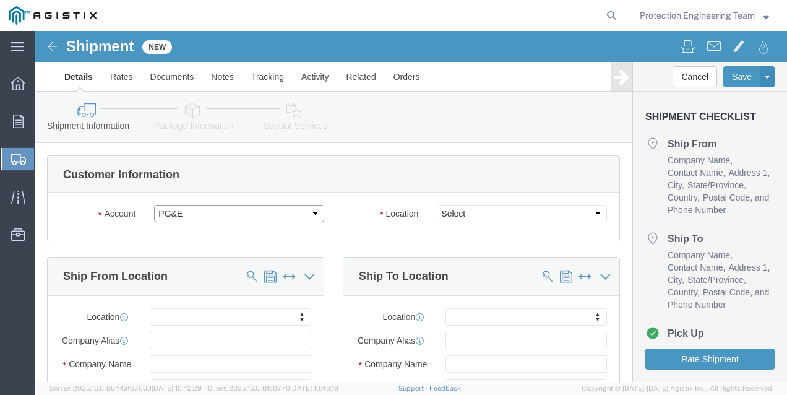
select select "PURCHORD"
select select
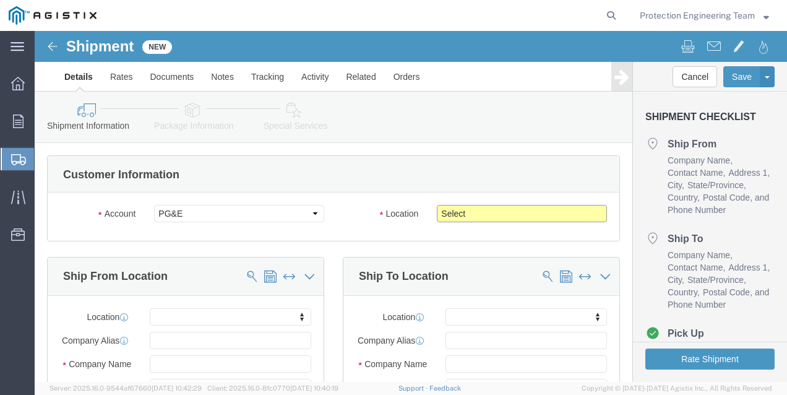
click select "Select All Others [GEOGRAPHIC_DATA] [GEOGRAPHIC_DATA] [GEOGRAPHIC_DATA] [GEOGRA…"
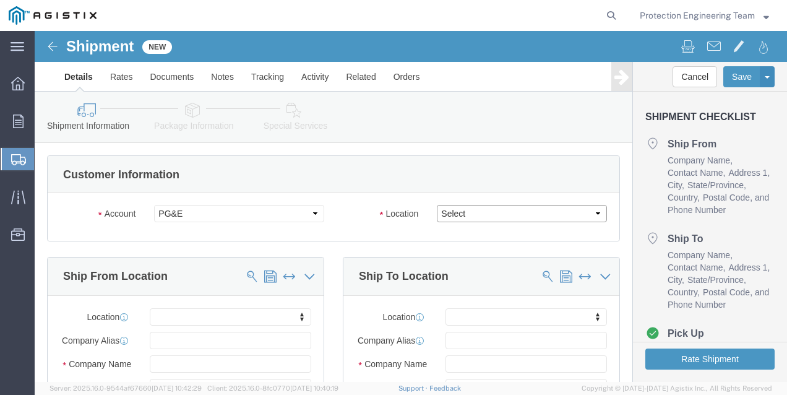
select select "23082"
click select "Select All Others [GEOGRAPHIC_DATA] [GEOGRAPHIC_DATA] [GEOGRAPHIC_DATA] [GEOGRA…"
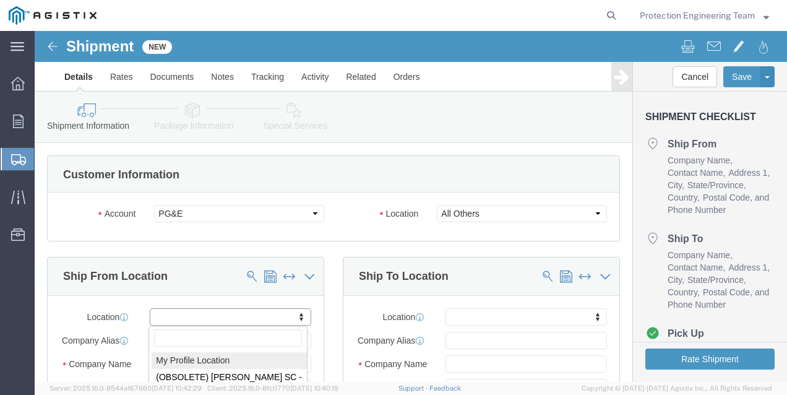
select select "MYPROFILE"
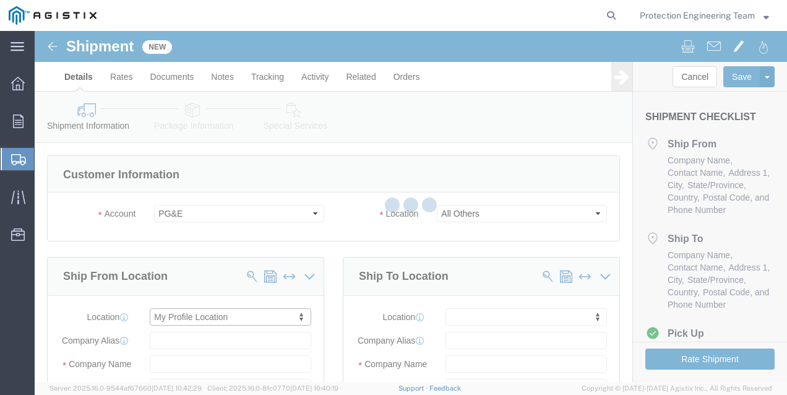
type input "[STREET_ADDRESS]"
type input "94656"
type input "[EMAIL_ADDRESS][DOMAIN_NAME]"
checkbox input "true"
type input "[PERSON_NAME] Inc / Protection Engineering Supply"
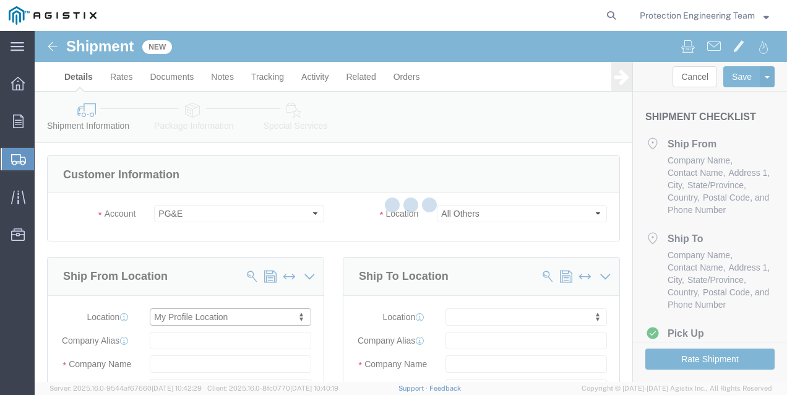
type input "Protection Engineering Team"
type input "[GEOGRAPHIC_DATA]"
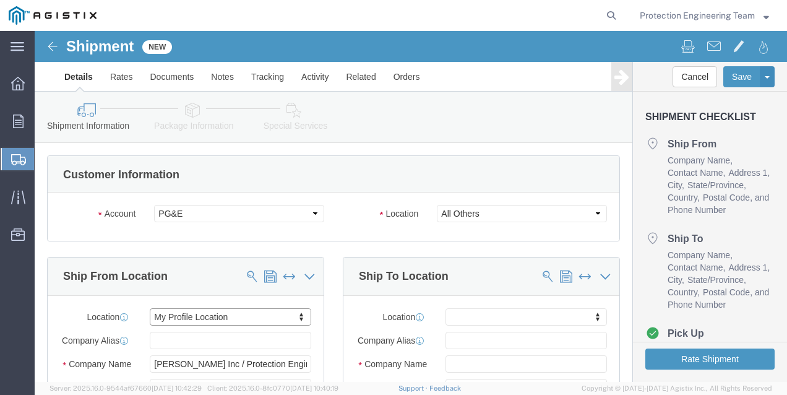
select select "CA"
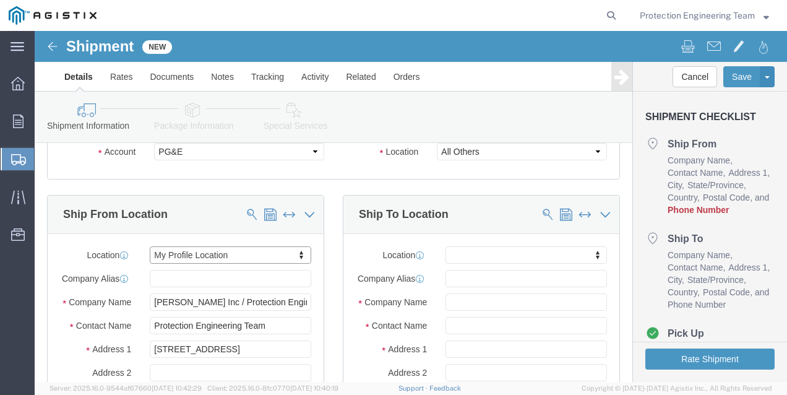
scroll to position [124, 0]
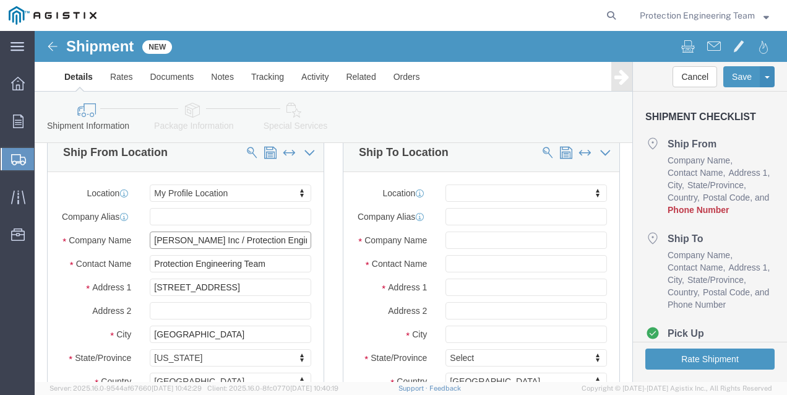
click input "[PERSON_NAME] Inc / Protection Engineering Supply"
drag, startPoint x: 115, startPoint y: 220, endPoint x: 209, endPoint y: 216, distance: 94.1
click input "[PERSON_NAME] Inc / Protection Engineering Supply"
click body "Shipment New Details Rates Documents Notes Tracking Activity Related Orders Can…"
click input "Protection Engineering Supply"
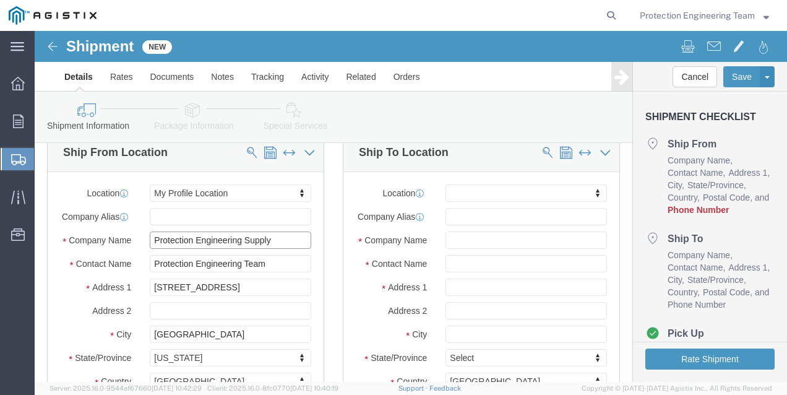
click input "Protection Engineering Supply"
type input "Protection Engineering, LLC"
click input "Protection Engineering Team"
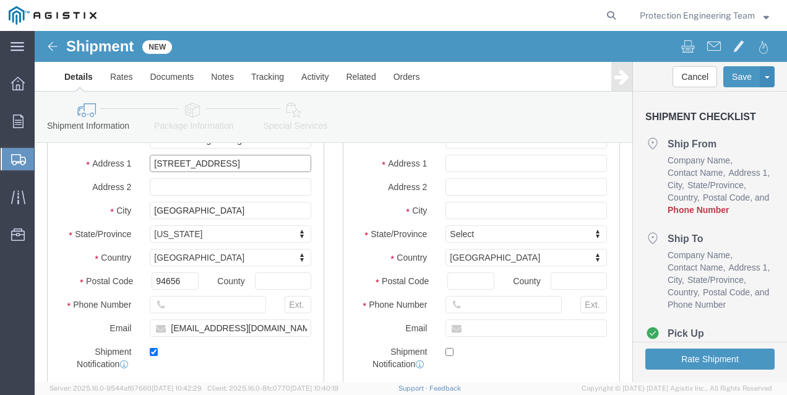
click input "[STREET_ADDRESS]"
type input "[STREET_ADDRESS]"
select select
click input "text"
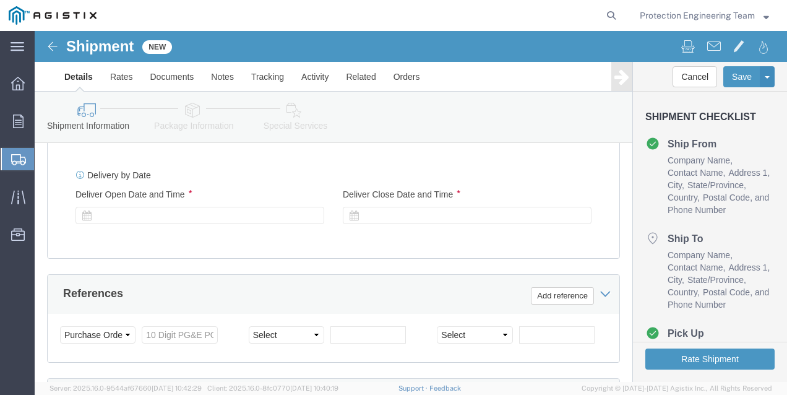
scroll to position [680, 0]
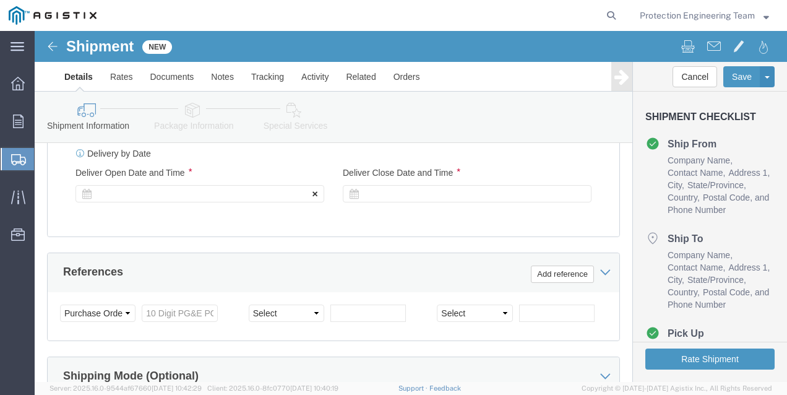
type input "9254276200"
click button
click div
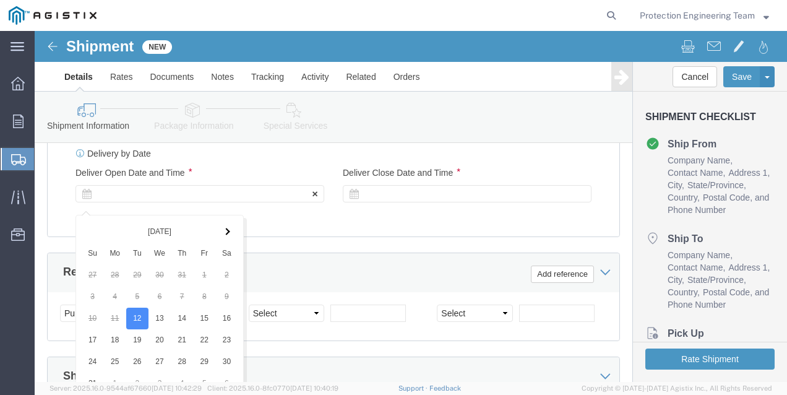
scroll to position [903, 0]
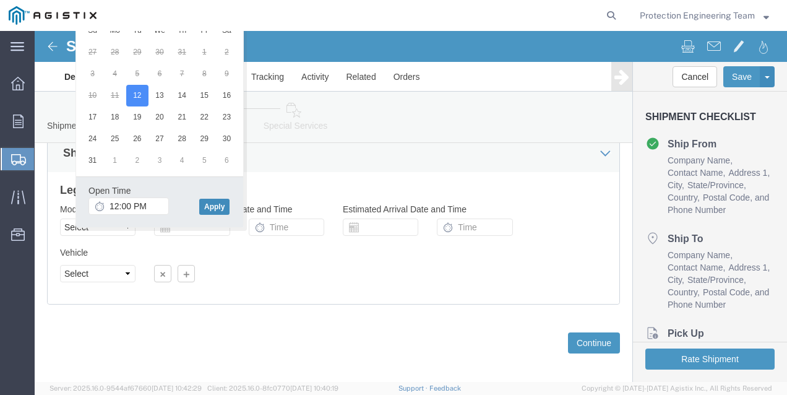
click button "Apply"
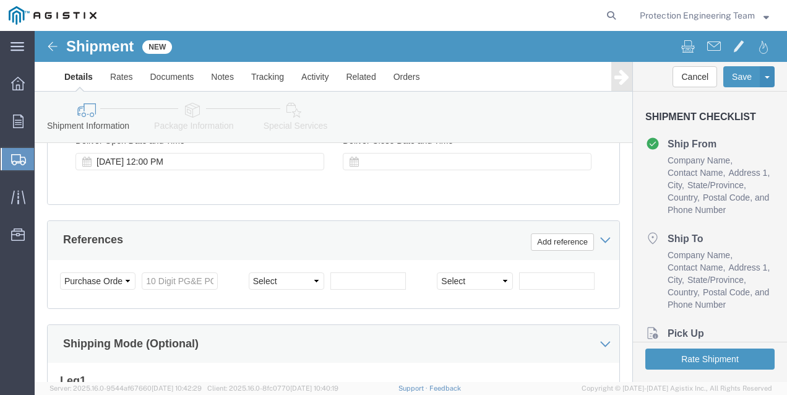
scroll to position [613, 0]
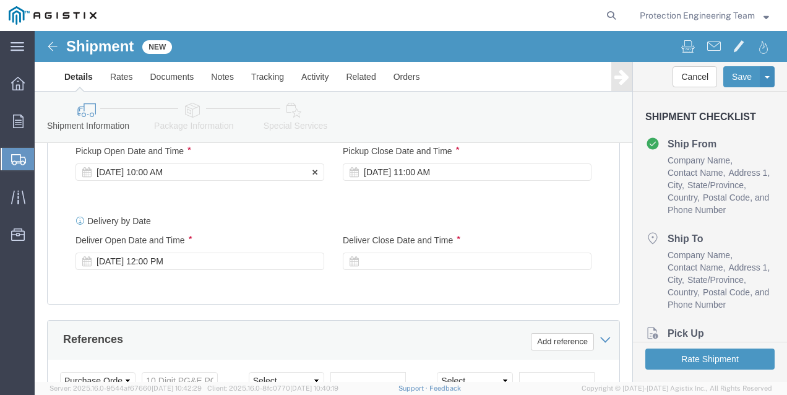
click div "[DATE] 10:00 AM"
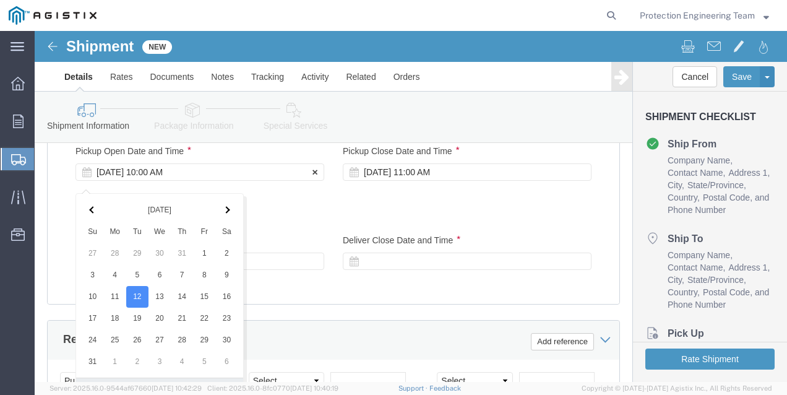
scroll to position [814, 0]
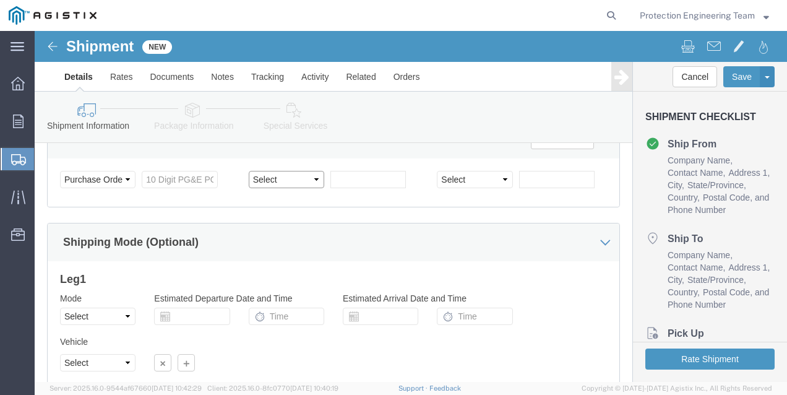
click select "Select Account Type Activity ID Airline Appointment Number ASN Batch Request # …"
click div "Select Account Type Activity ID Airline Appointment Number ASN Batch Request # …"
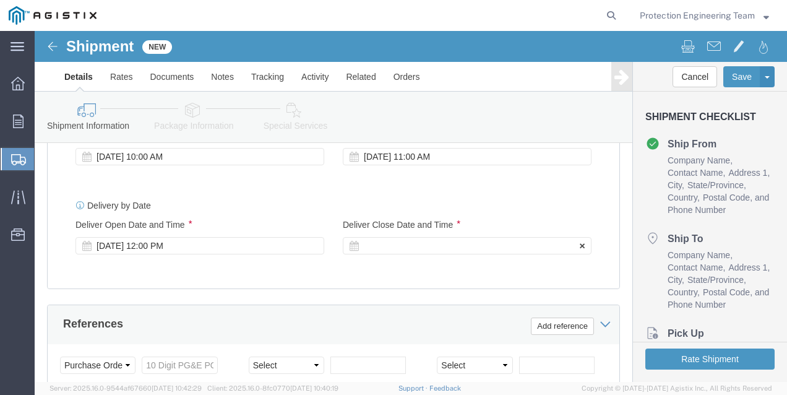
scroll to position [505, 0]
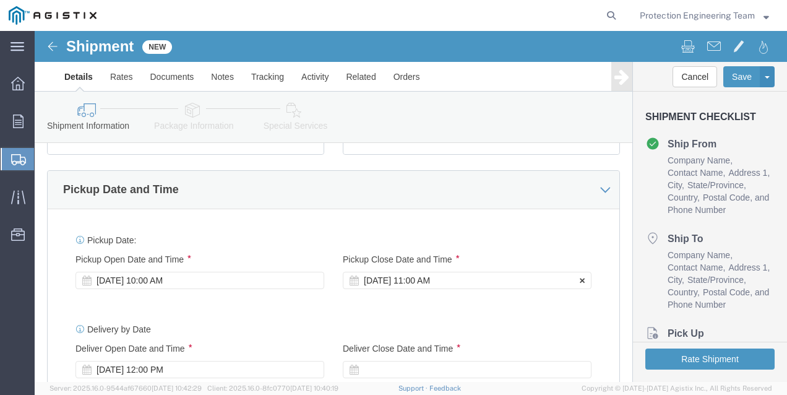
click div "[DATE] 11:00 AM"
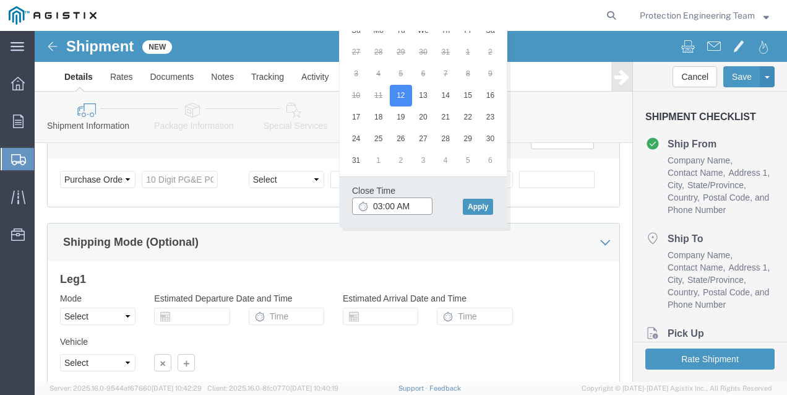
click input "03:00 AM"
type input "03:00 PM"
click button "Apply"
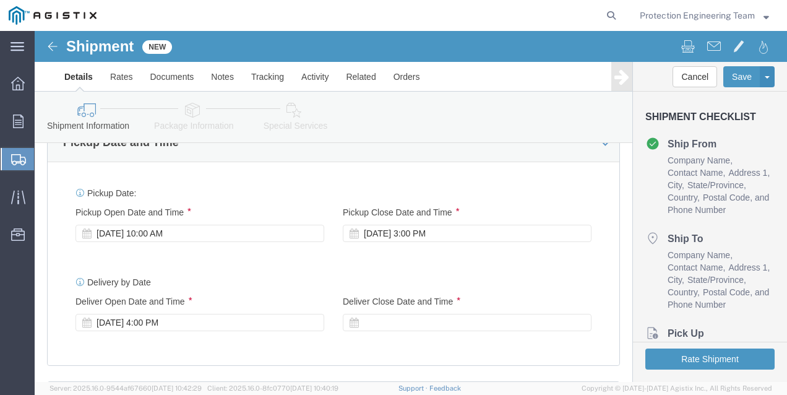
scroll to position [551, 0]
click div "[DATE] 4:00 PM"
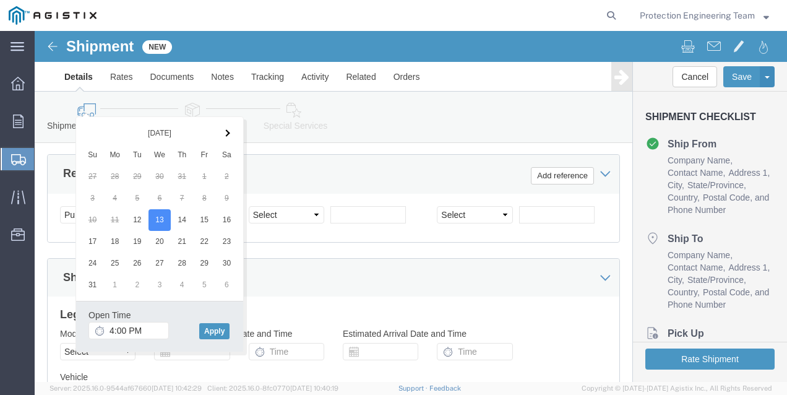
scroll to position [779, 0]
click input "4:00 PM"
click input "9:00 PM"
type input "9:00 AM"
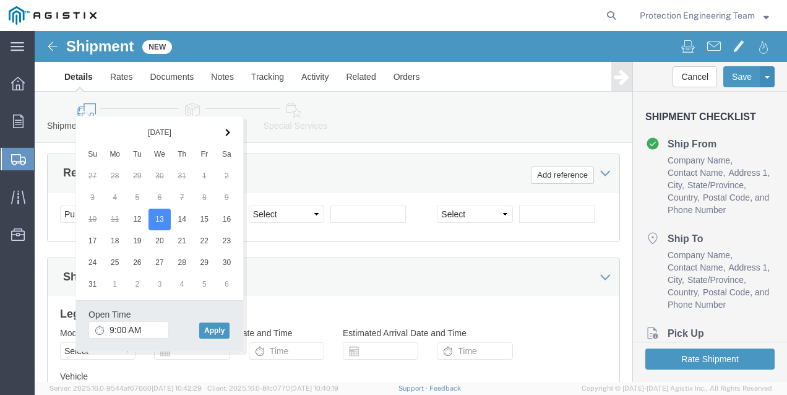
click div "References Add reference"
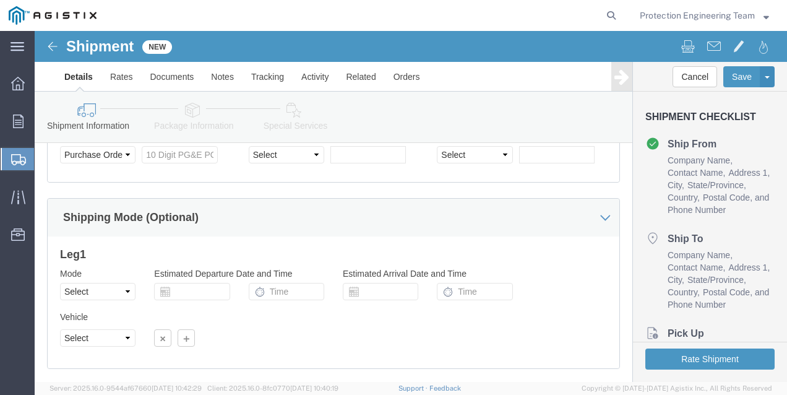
scroll to position [615, 0]
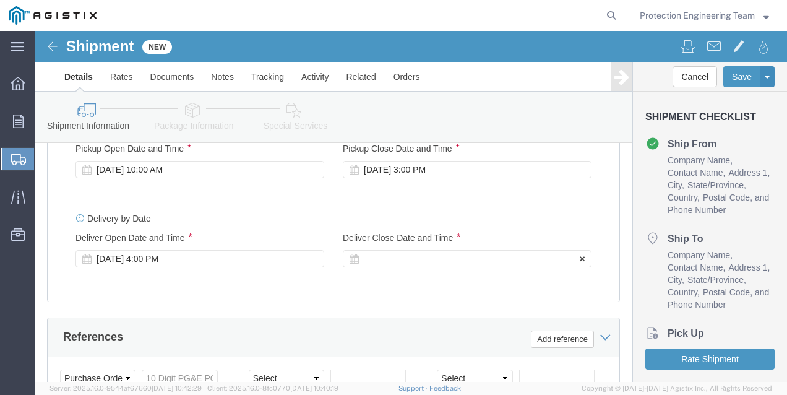
click div
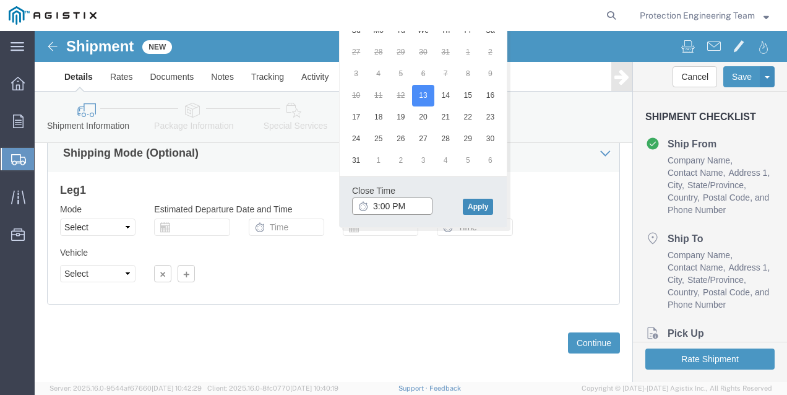
type input "3:00 PM"
click button "Apply"
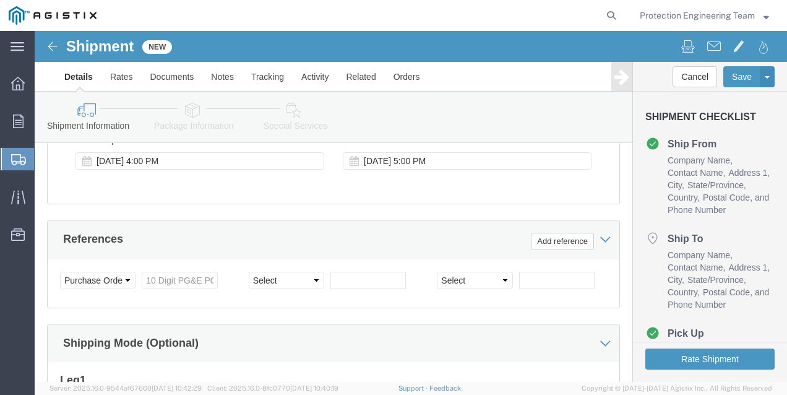
scroll to position [727, 0]
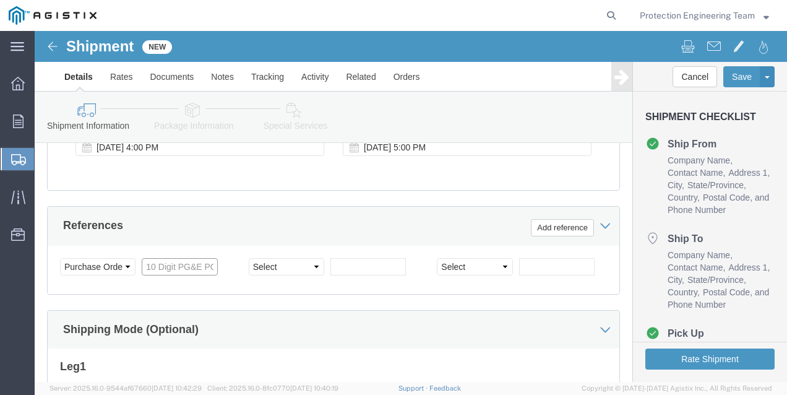
click input "text"
paste input "3501416442"
type input "3501416442"
click select "Select Account Type Activity ID Airline Appointment Number ASN Batch Request # …"
select select "INVOICE"
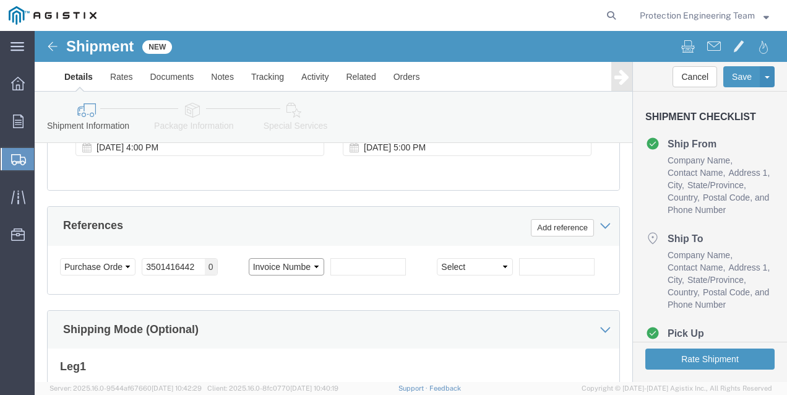
click select "Select Account Type Activity ID Airline Appointment Number ASN Batch Request # …"
click input "text"
paste input "15157S"
type input "15157S"
click input "text"
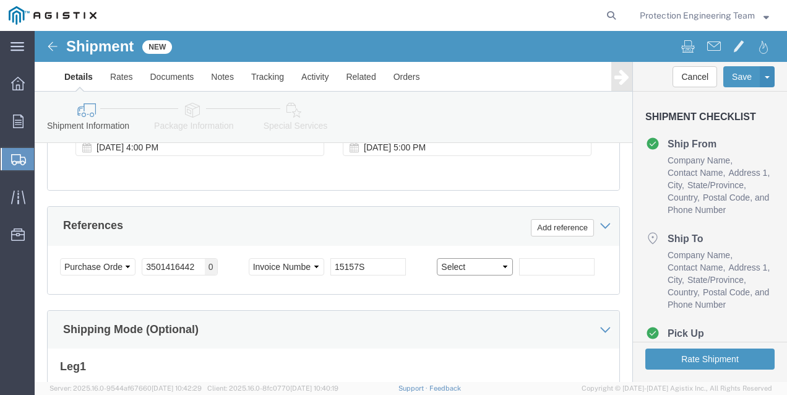
click select "Select Account Type Activity ID Airline Appointment Number ASN Batch Request # …"
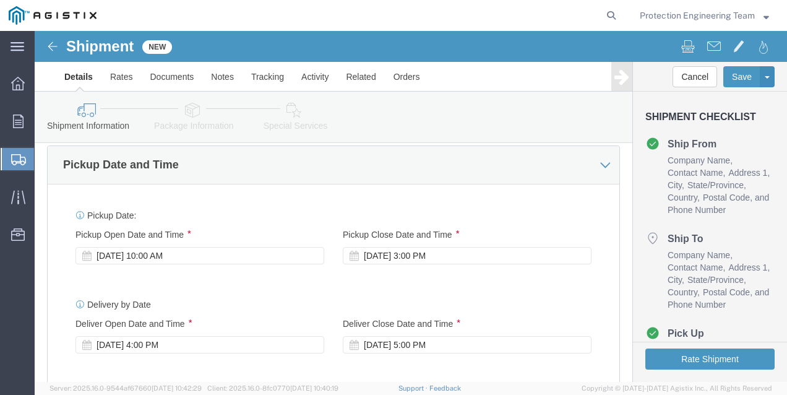
scroll to position [551, 0]
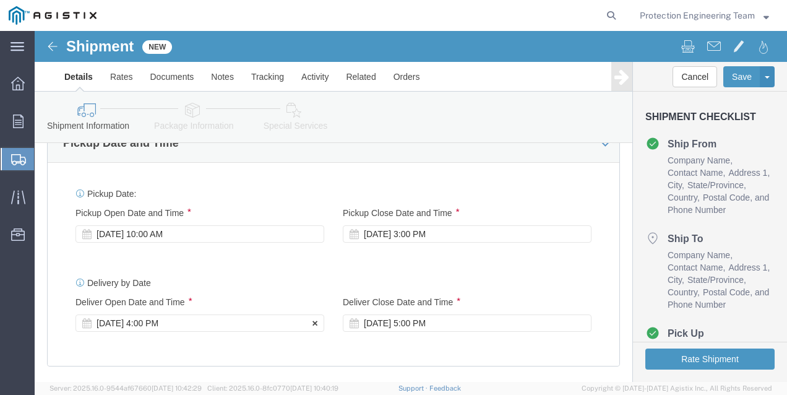
click div "[DATE] 4:00 PM"
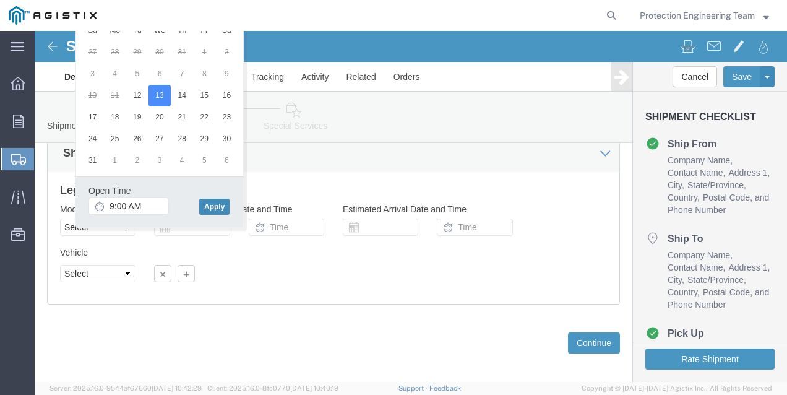
click button "Apply"
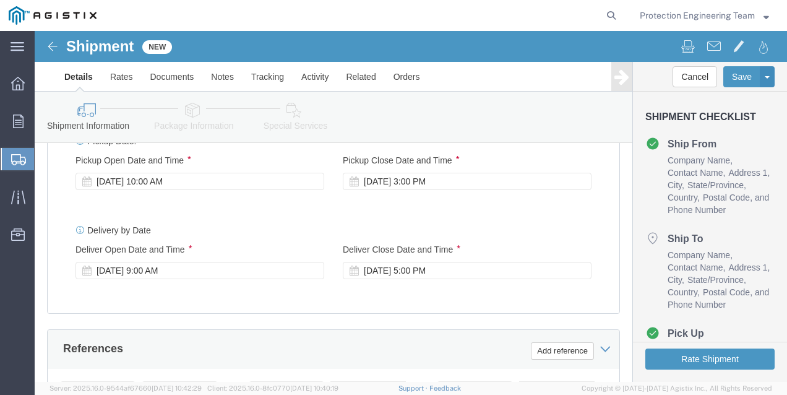
scroll to position [586, 0]
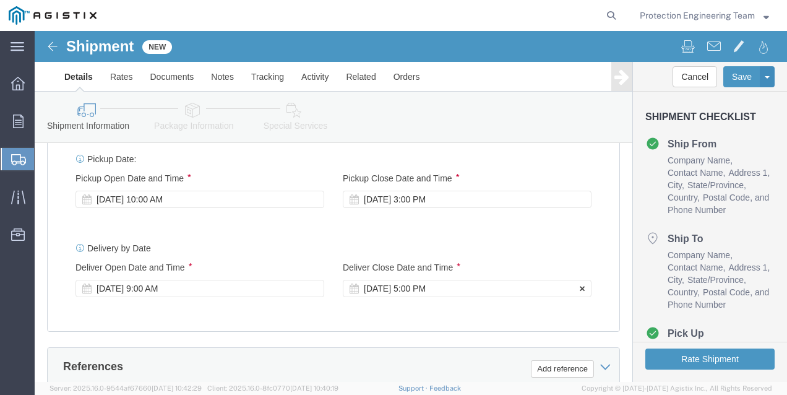
click div "[DATE] 5:00 PM"
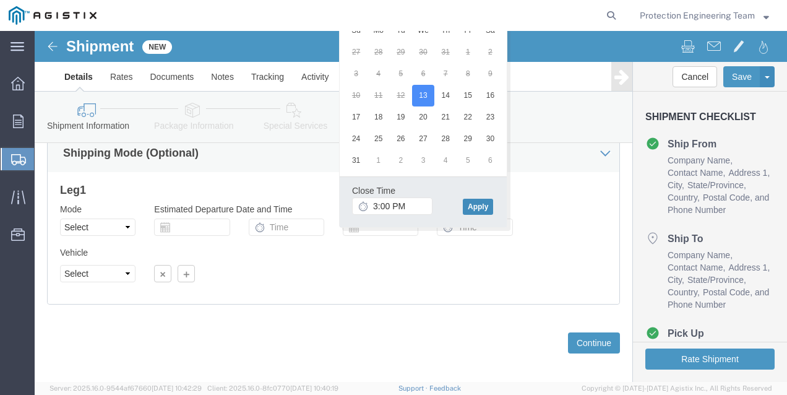
click button "Apply"
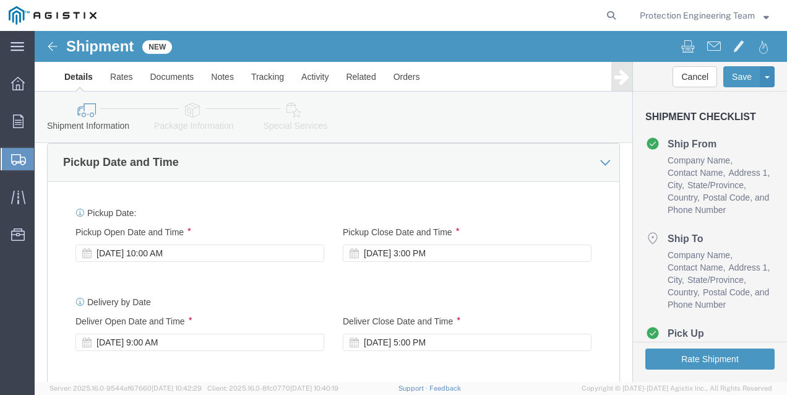
scroll to position [525, 0]
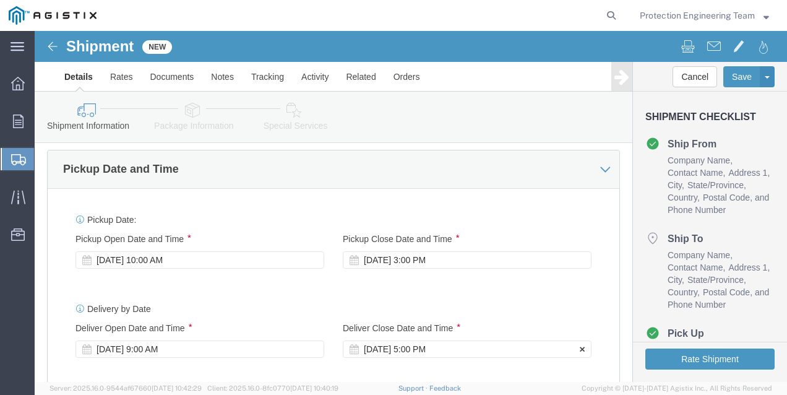
click div "[DATE] 5:00 PM"
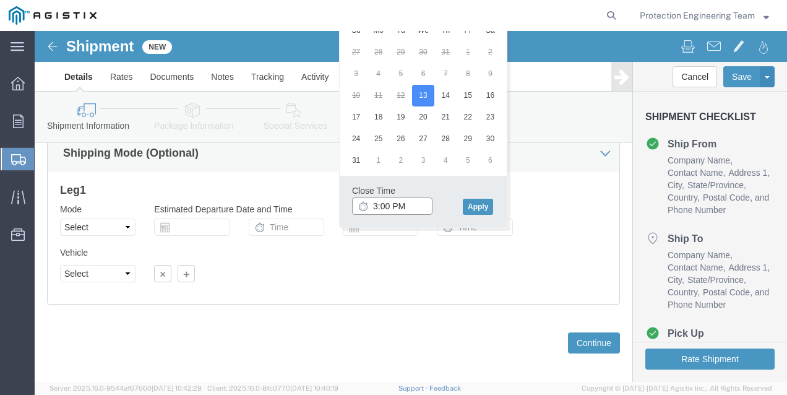
click input "3:00 PM"
click button "Apply"
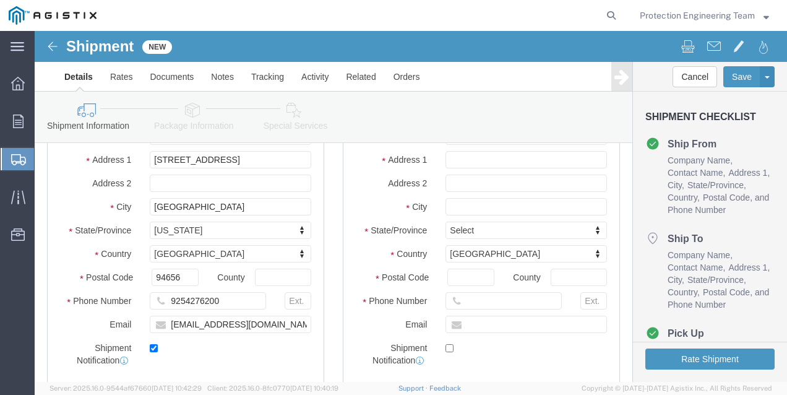
scroll to position [240, 0]
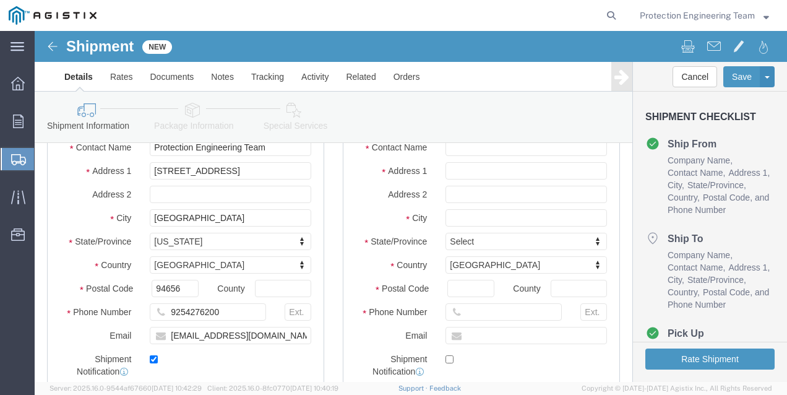
click ul "Company Name Contact Name Address 1 City State/Province Country Postal Code and…"
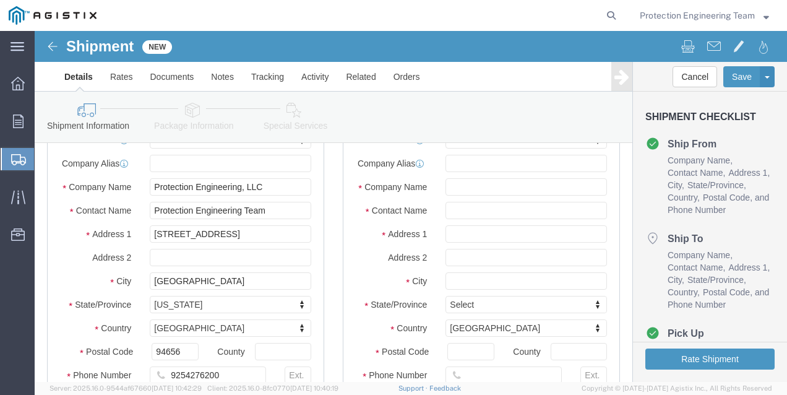
scroll to position [204, 0]
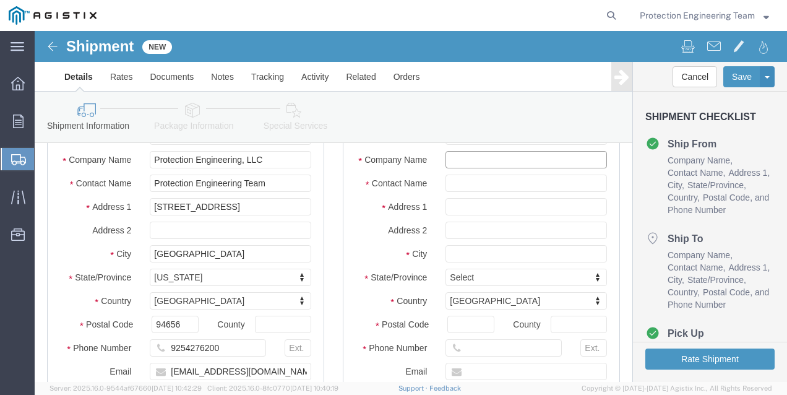
click input "text"
paste input "PG&E MROIS"
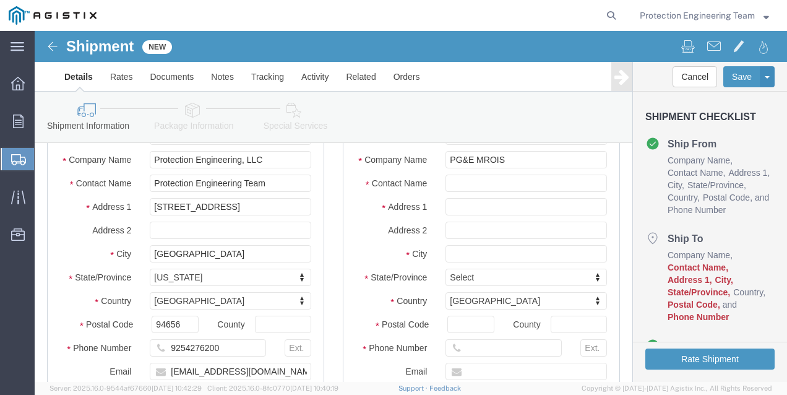
click div
click input "PG&E MROIS"
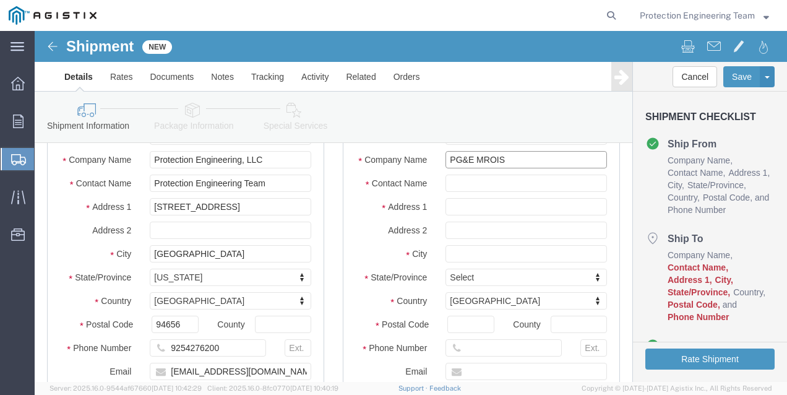
click input "PG&E MROIS"
type input "PG&E"
type input "MROIS"
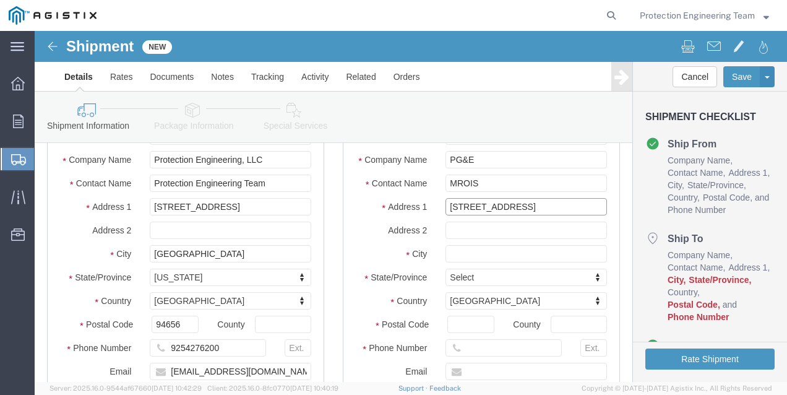
type input "[STREET_ADDRESS]"
select select
type input "[PERSON_NAME]"
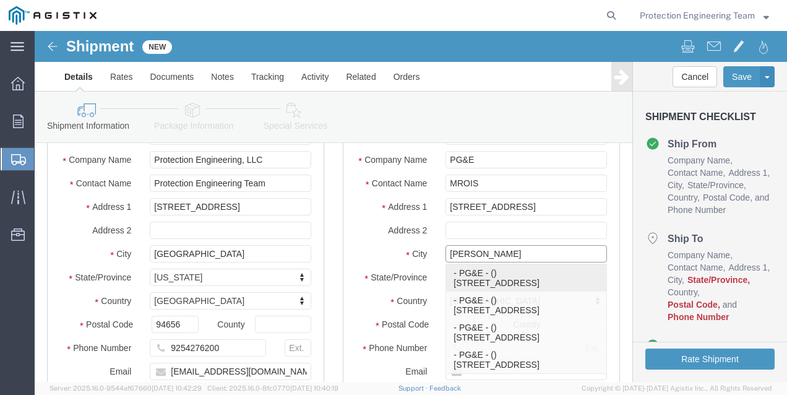
drag, startPoint x: 458, startPoint y: 137, endPoint x: 474, endPoint y: 251, distance: 114.9
click p "- PG&E - () [STREET_ADDRESS]"
select select
type input "[STREET_ADDRESS]"
type input "95616"
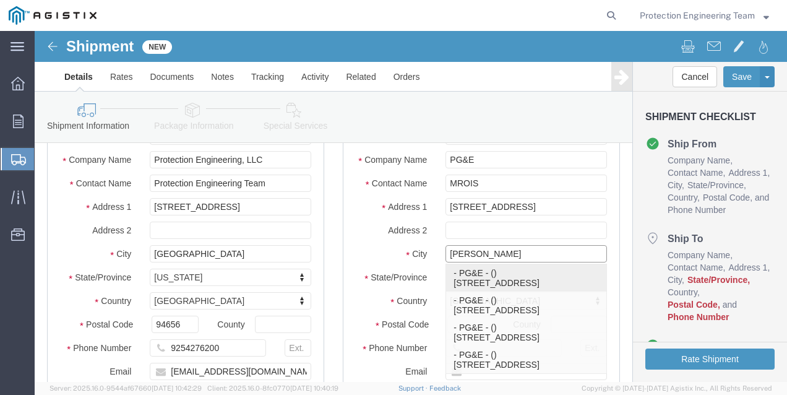
type input "PG&E"
type input "[PERSON_NAME]"
select select "CA"
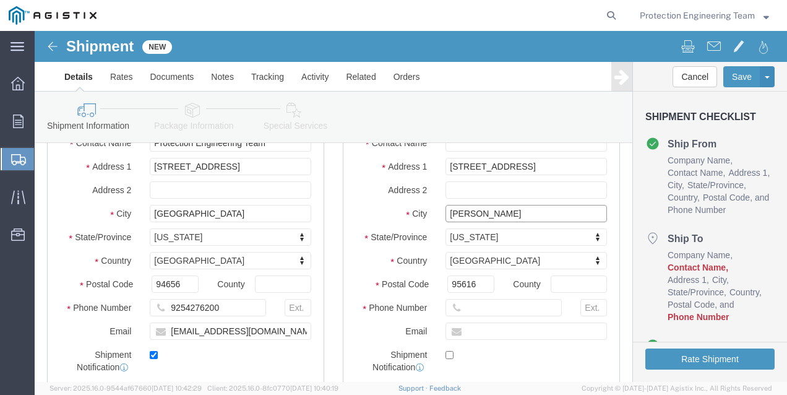
scroll to position [266, 0]
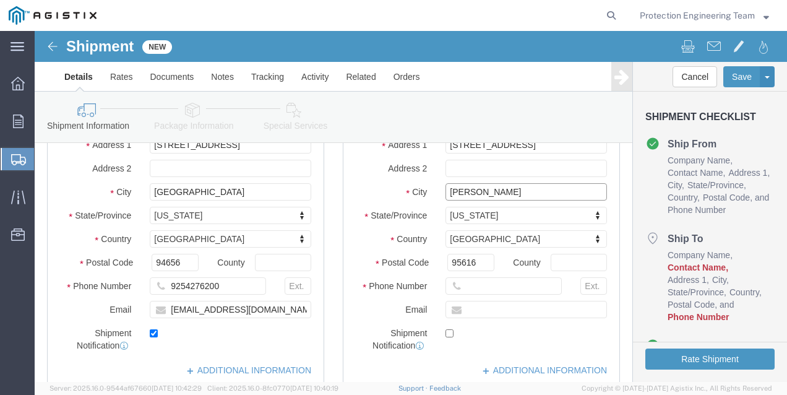
type input "[PERSON_NAME]"
select select
type input "8007435000"
click div "Shipment Notification"
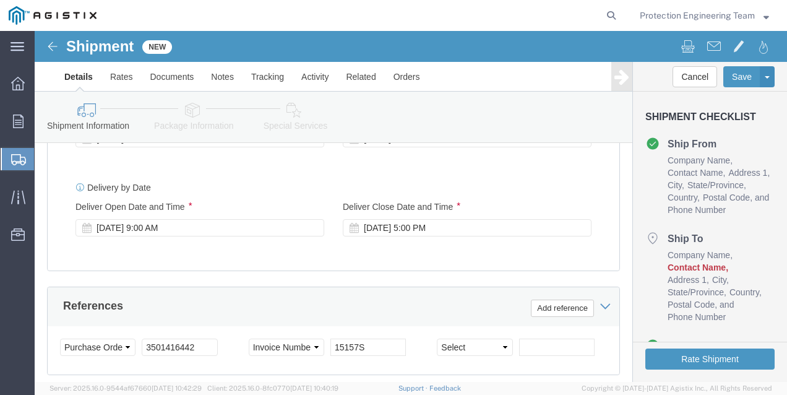
scroll to position [619, 0]
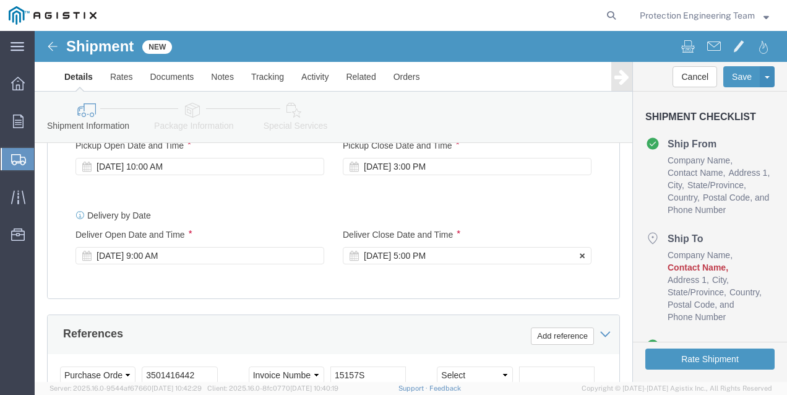
click div "[DATE] 5:00 PM"
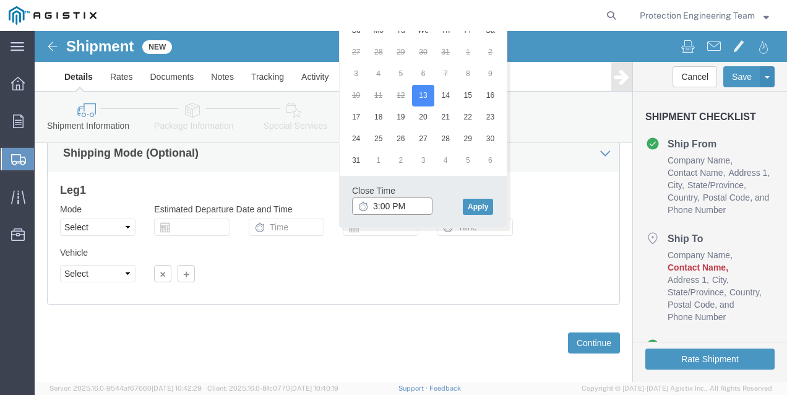
click input "3:00 PM"
click icon
click button "Apply"
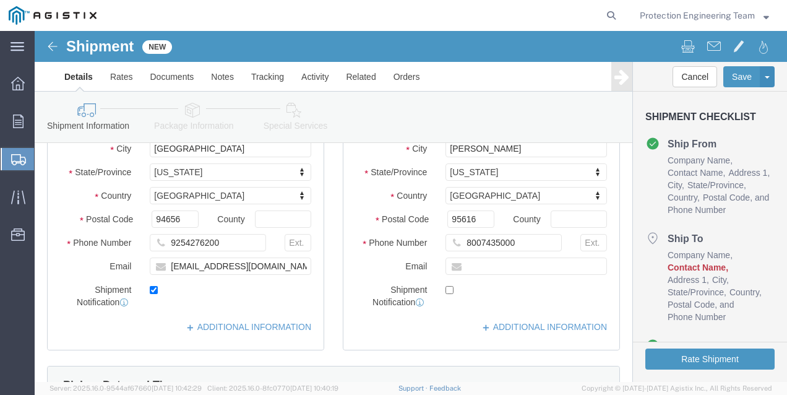
scroll to position [247, 0]
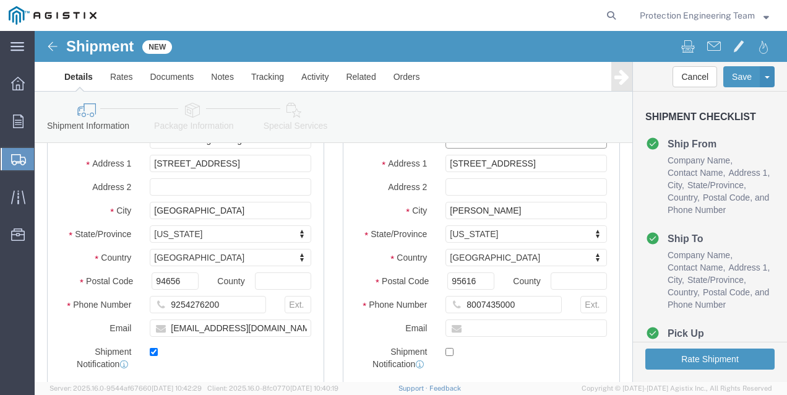
type input "MROIS"
click input "[STREET_ADDRESS]"
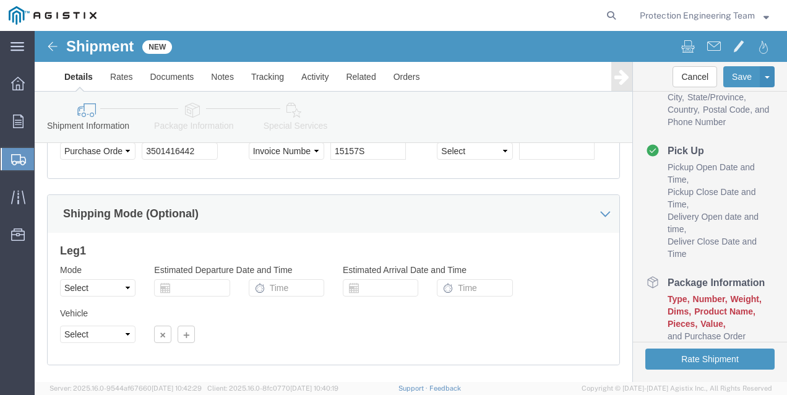
scroll to position [922, 0]
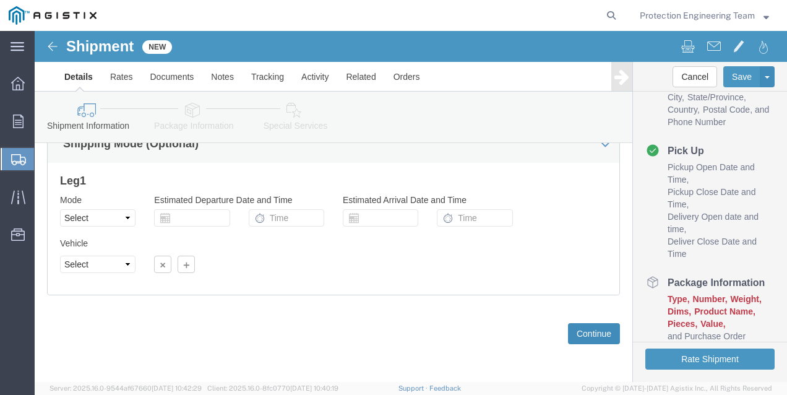
type input "[STREET_ADDRESS]"
select select
click button "Continue"
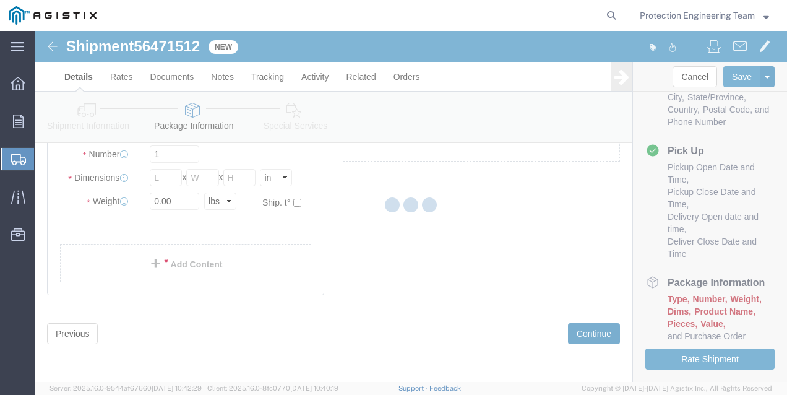
scroll to position [66, 0]
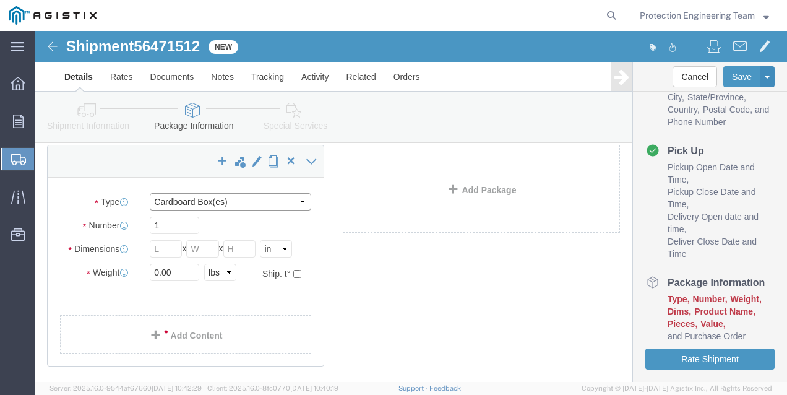
click select "Select Bulk Bundle(s) Cardboard Box(es) Carton(s) Crate(s) Drum(s) (Fiberboard)…"
select select "PSNS"
click select "Select Bulk Bundle(s) Cardboard Box(es) Carton(s) Crate(s) Drum(s) (Fiberboard)…"
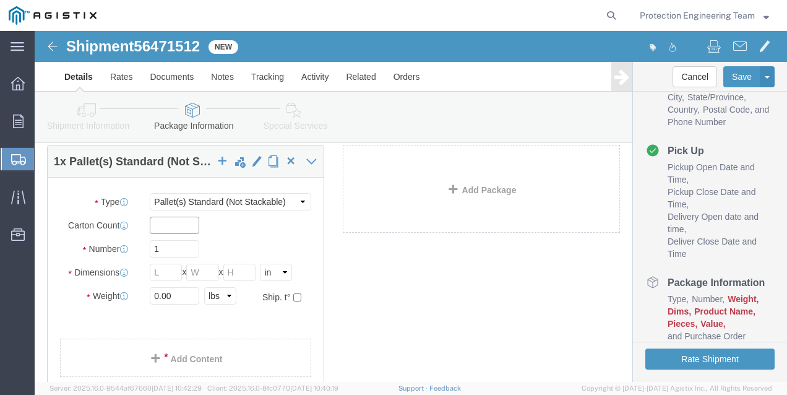
click input "text"
click input "1"
click input "text"
type input "48"
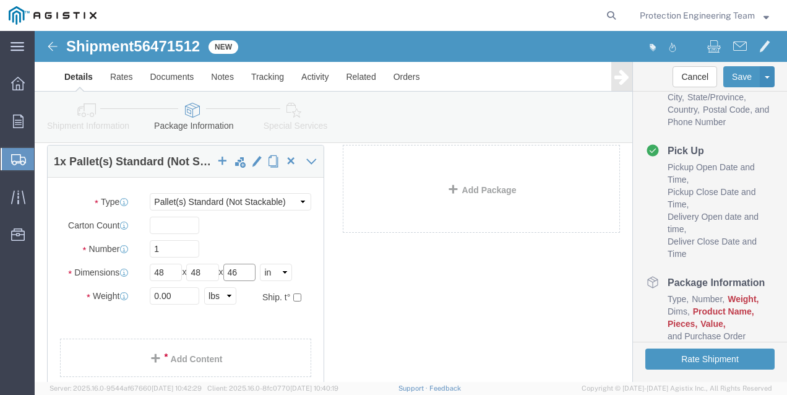
type input "46"
drag, startPoint x: 144, startPoint y: 268, endPoint x: 40, endPoint y: 245, distance: 105.9
click div "Package Type Select Bulk Bundle(s) Cardboard Box(es) Carton(s) Crate(s) Drum(s)…"
type input "500"
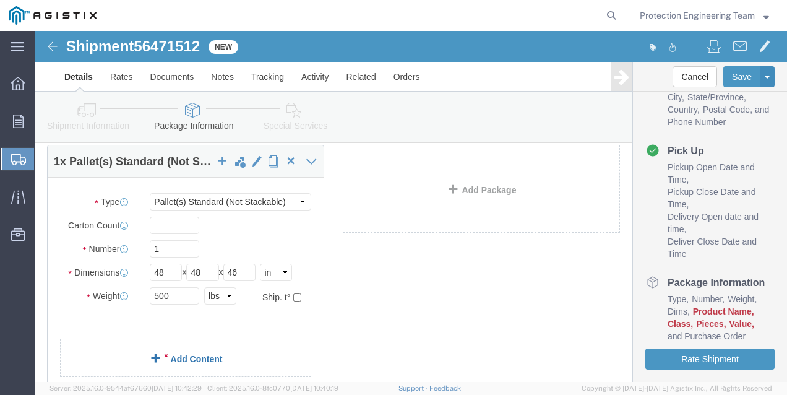
click link "Add Content"
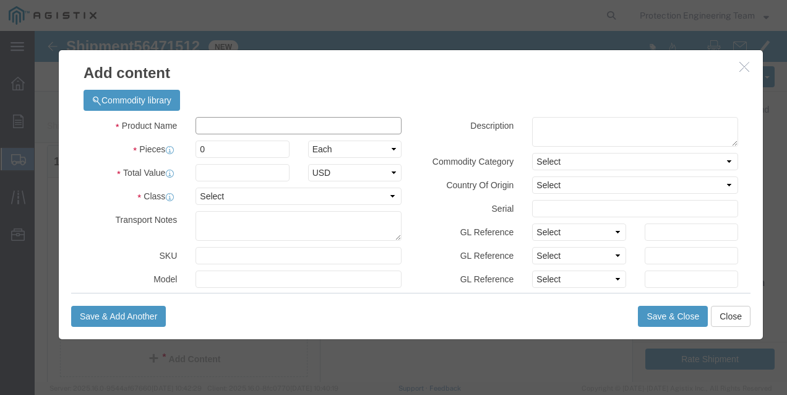
click input "text"
type input "Farbertite"
type input "48"
click input "text"
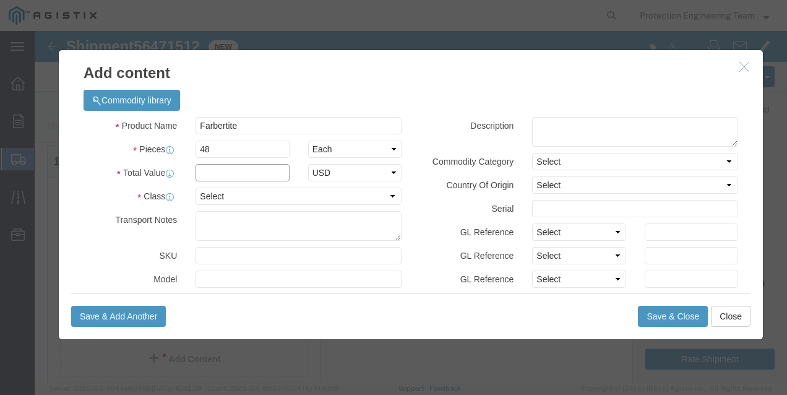
paste input "7,552.32"
type input "7,552.32"
click select "Select 50 55 60 65 70 85 92.5 100 125 175 250 300 400"
select select "55"
click select "Select 50 55 60 65 70 85 92.5 100 125 175 250 300 400"
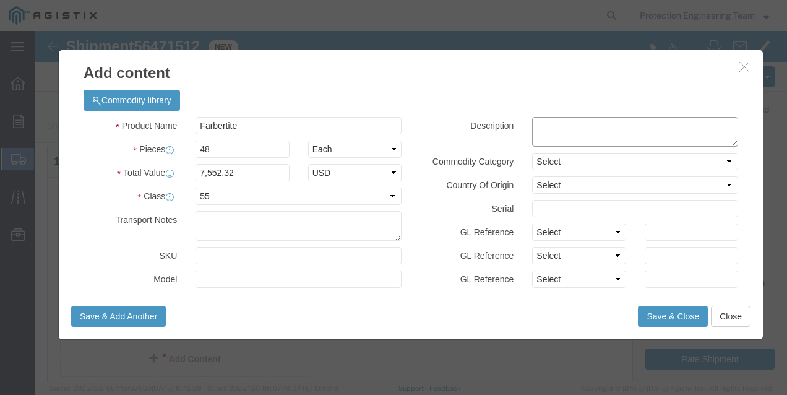
click textarea
type textarea "Coal Tar Emulsion"
click select "Select [GEOGRAPHIC_DATA] [GEOGRAPHIC_DATA] [GEOGRAPHIC_DATA] [GEOGRAPHIC_DATA] …"
select select "US"
click select "Select [GEOGRAPHIC_DATA] [GEOGRAPHIC_DATA] [GEOGRAPHIC_DATA] [GEOGRAPHIC_DATA] …"
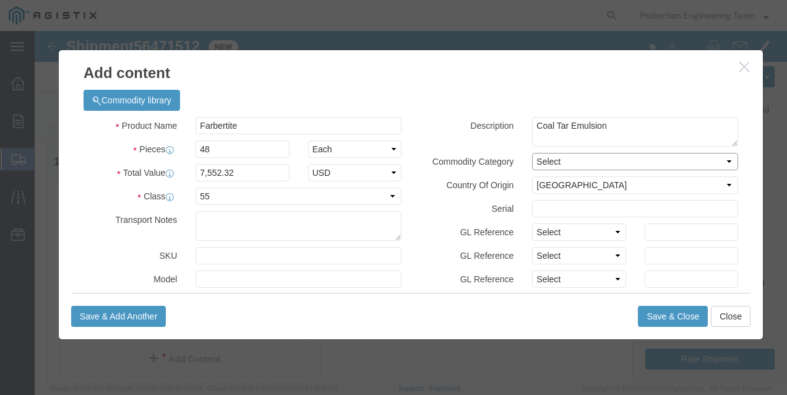
click select "Select"
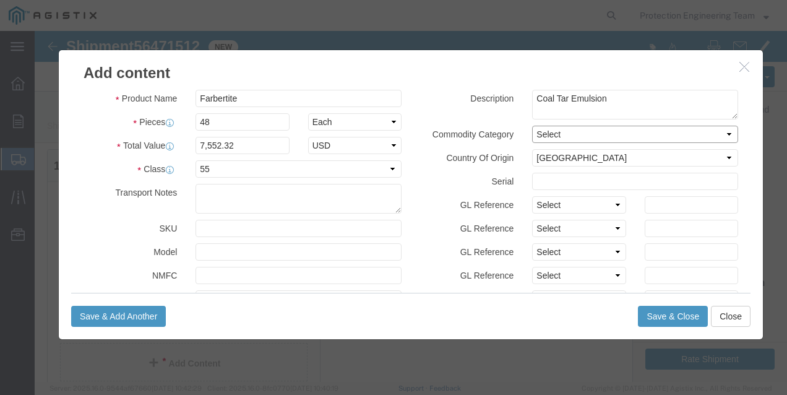
scroll to position [0, 0]
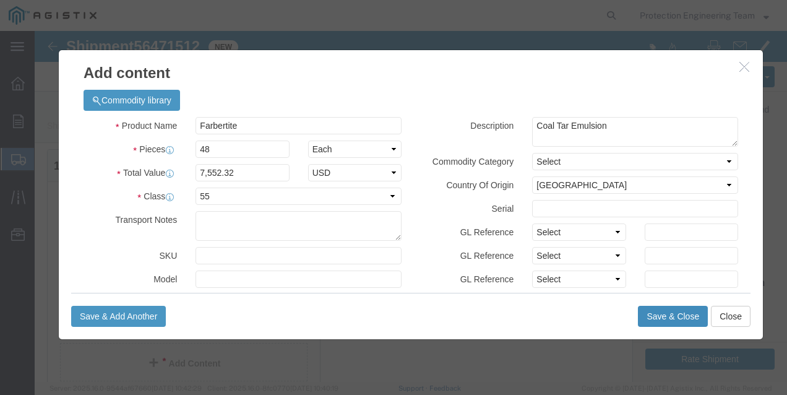
click button "Save & Close"
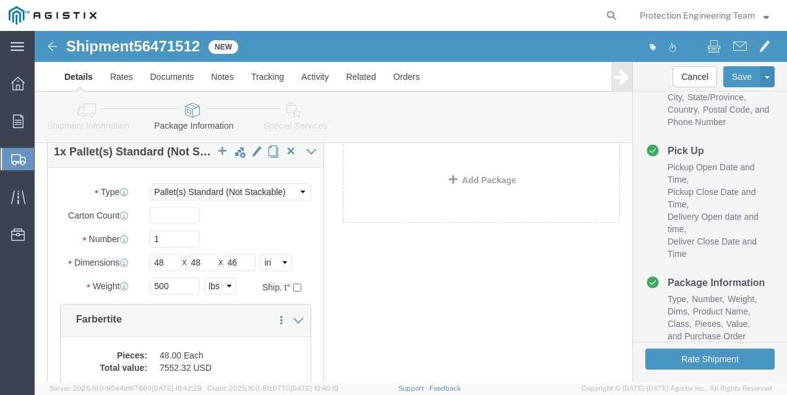
scroll to position [225, 0]
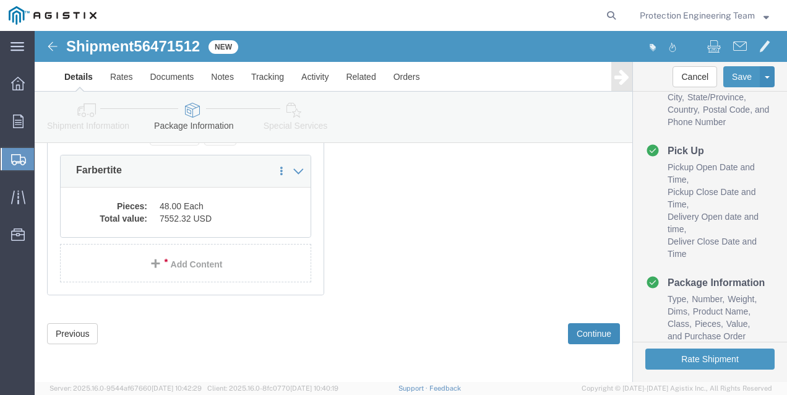
drag, startPoint x: 558, startPoint y: 306, endPoint x: 492, endPoint y: 178, distance: 143.6
click button "Continue"
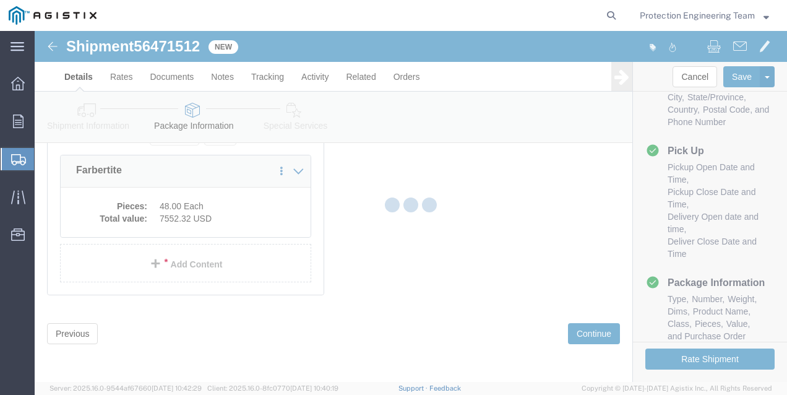
select select
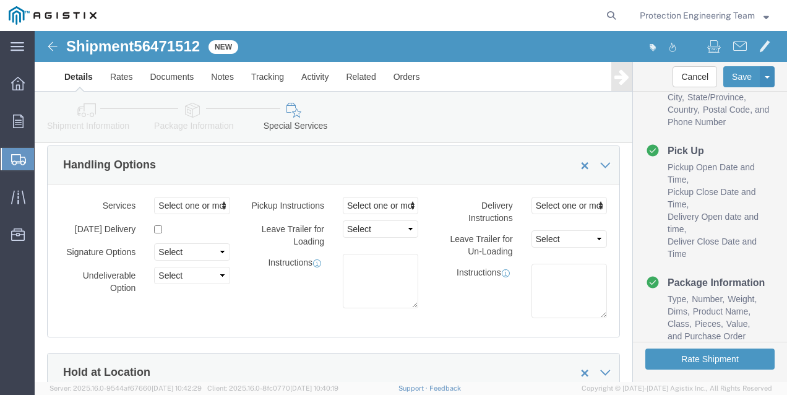
scroll to position [49, 0]
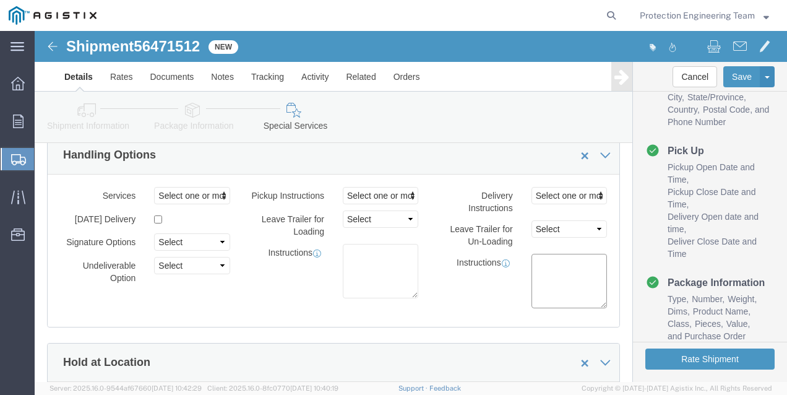
click textarea
paste textarea "DELIVERIES ACCEPTED MON-THURS ONLY"
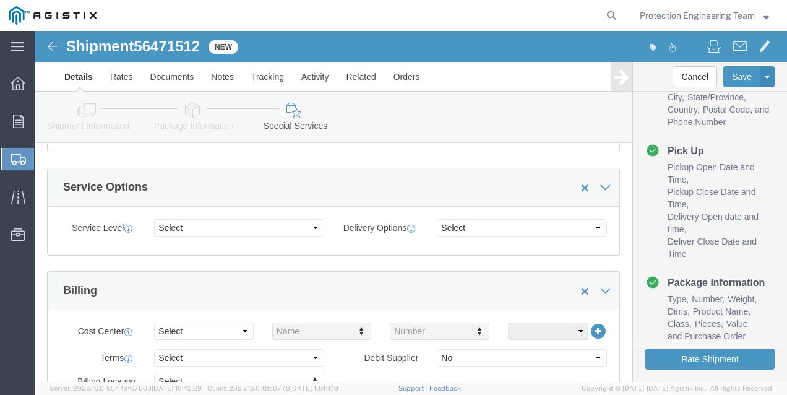
scroll to position [451, 0]
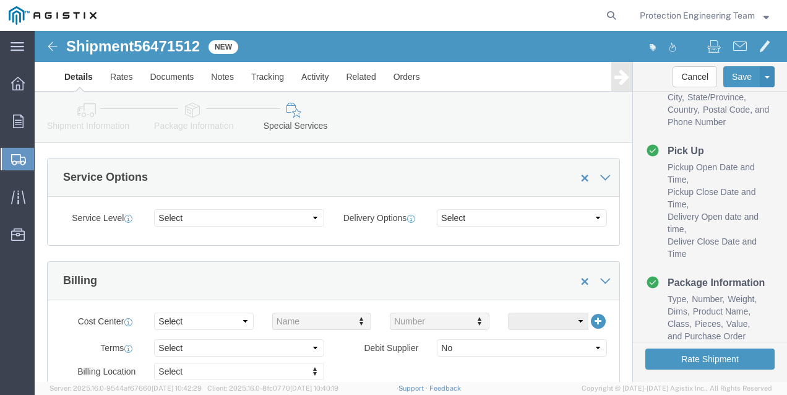
type textarea "DELIVERIES ACCEPTED MON-THURS ONLY"
click select "Select 1 Day 2 Day 3-5 Day Economy 5+ Day"
click select "Select ATA DTA DTD"
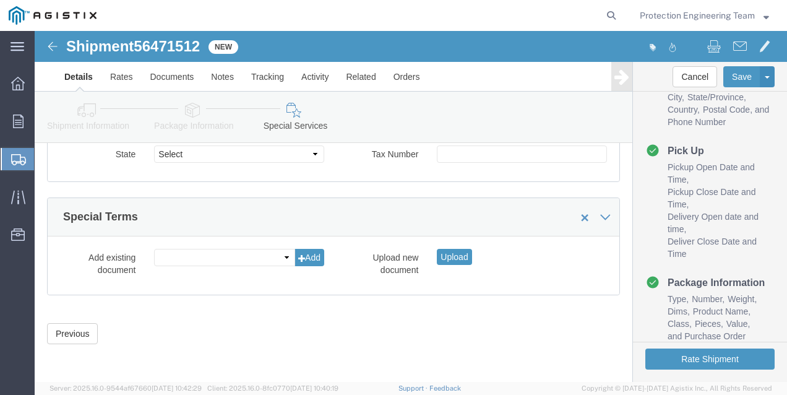
scroll to position [1388, 0]
click button "Rate Shipment"
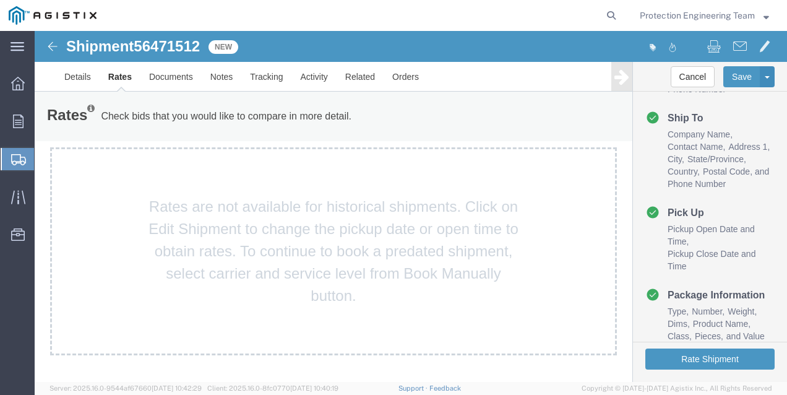
scroll to position [0, 0]
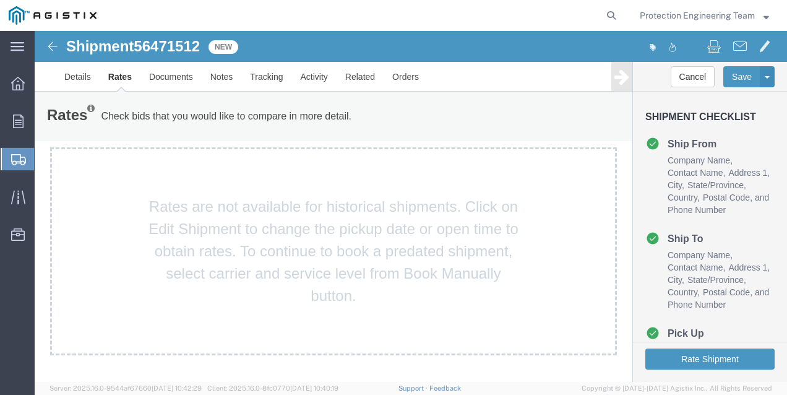
click at [388, 220] on div "Rates are not available for historical shipments. Click on Edit Shipment to cha…" at bounding box center [333, 251] width 567 height 208
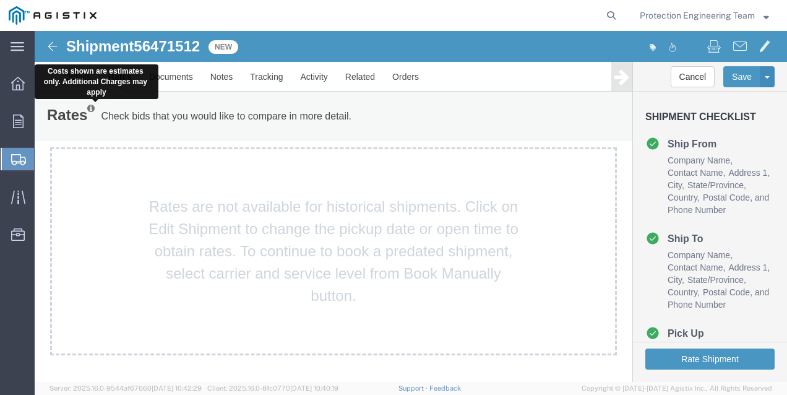
click at [93, 109] on icon at bounding box center [90, 108] width 7 height 9
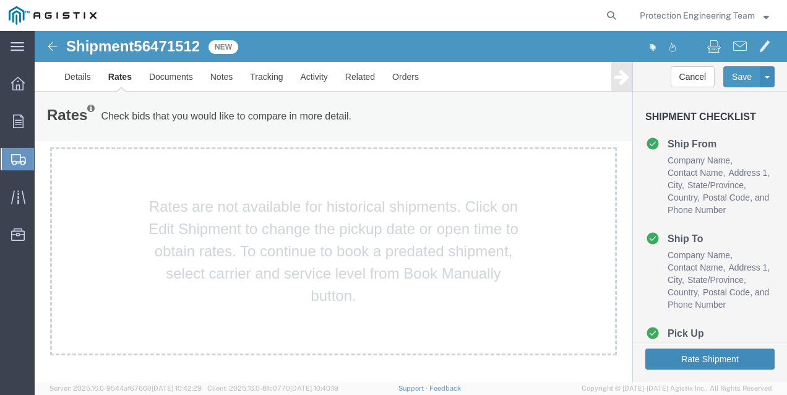
click at [696, 354] on button "Rate Shipment" at bounding box center [709, 358] width 129 height 21
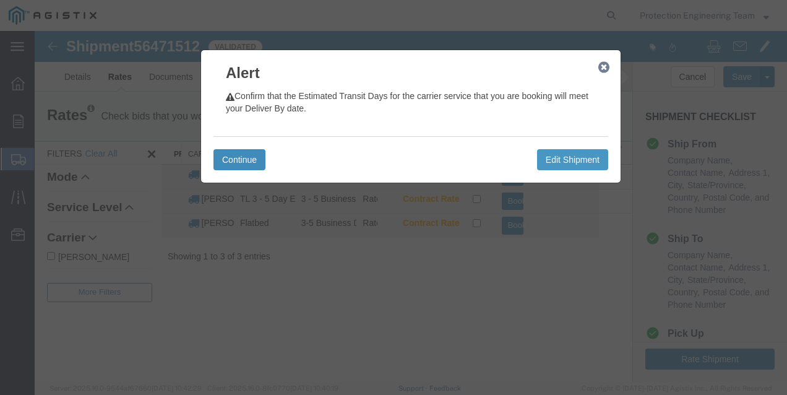
click at [251, 160] on button "Continue" at bounding box center [239, 159] width 52 height 21
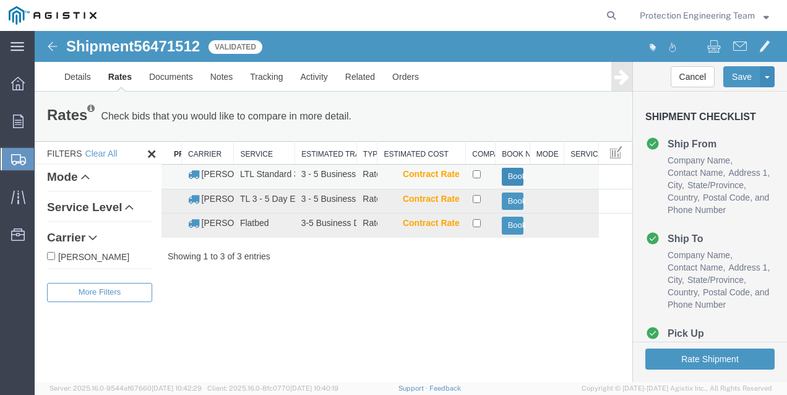
click at [509, 181] on button "Book" at bounding box center [513, 177] width 22 height 18
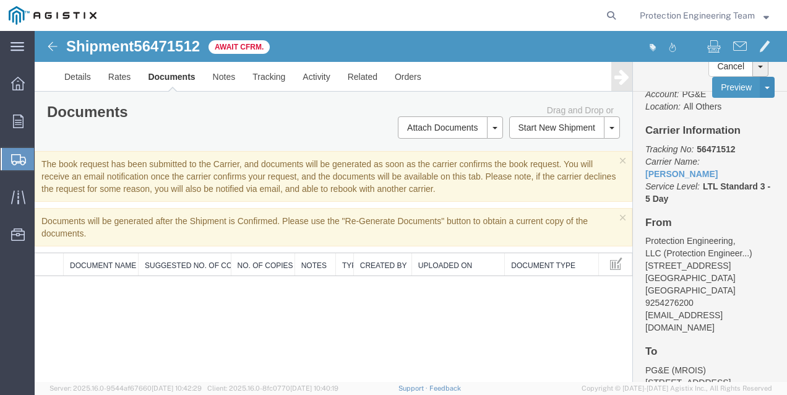
scroll to position [62, 0]
